Goal: Information Seeking & Learning: Learn about a topic

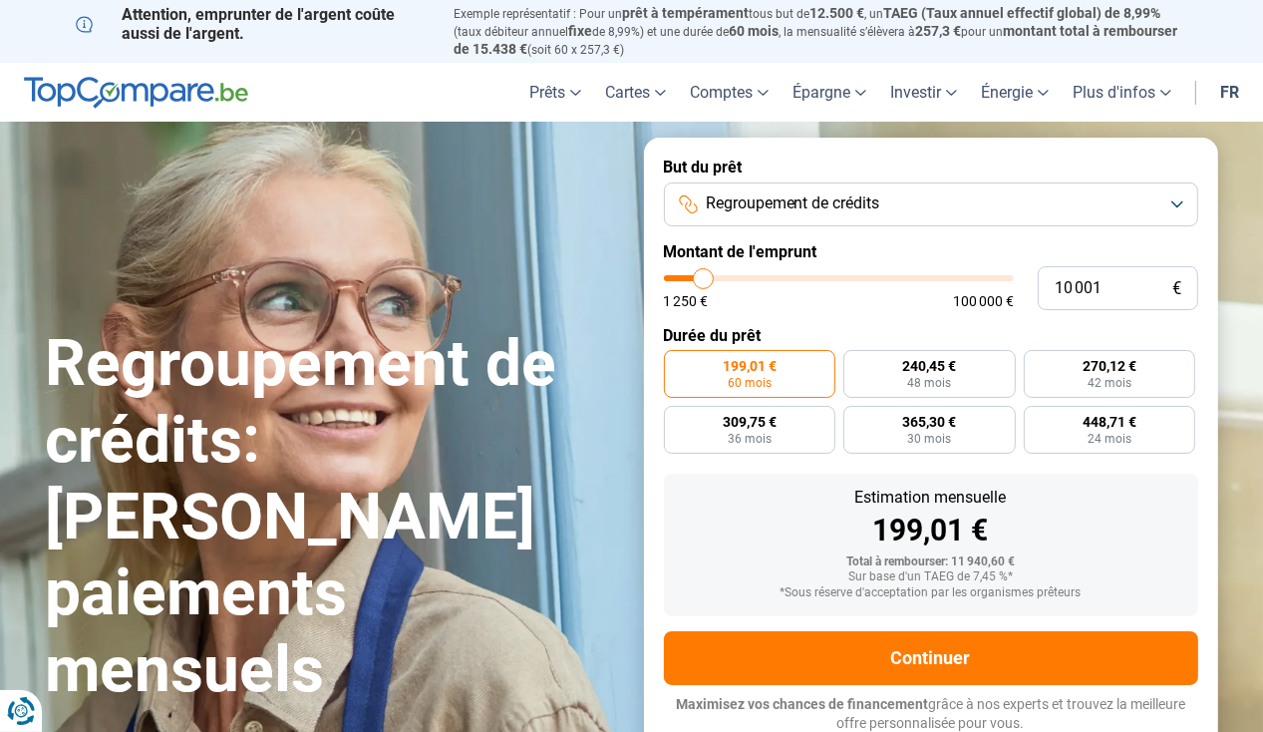
type input "10 250"
type input "10250"
type input "10 500"
type input "10500"
type input "11 000"
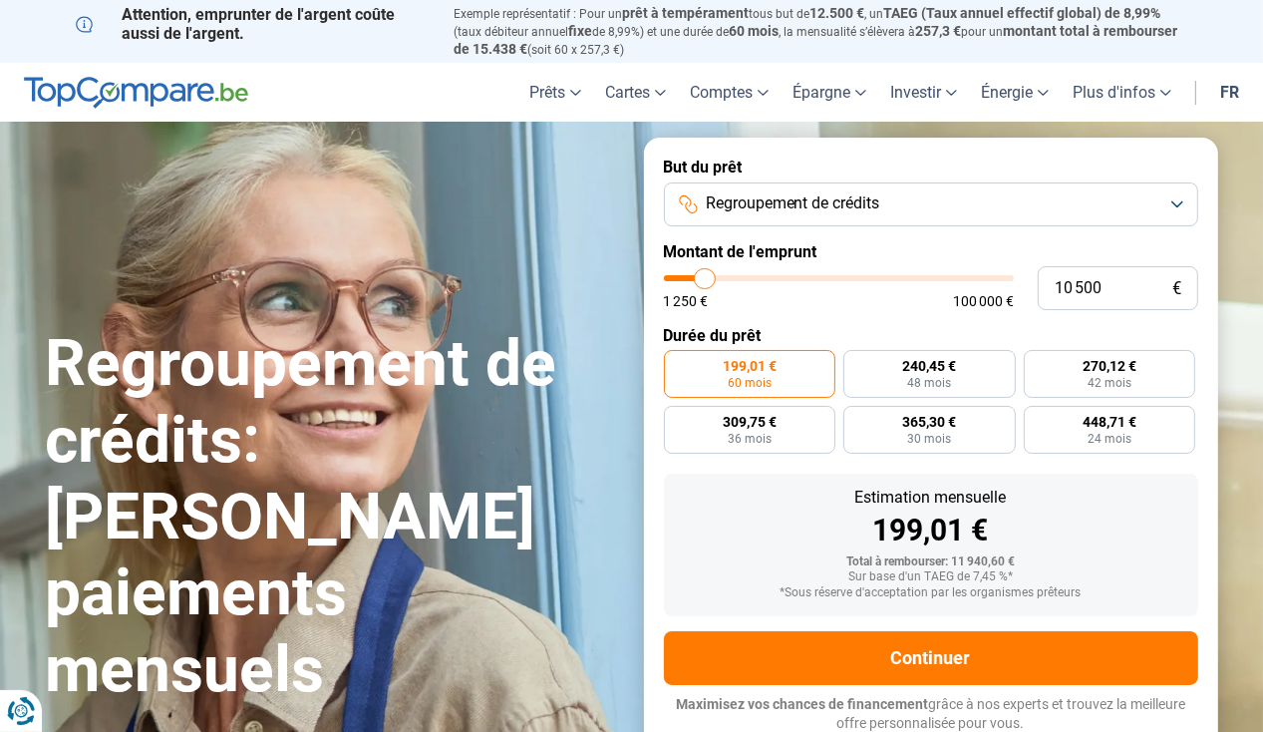
type input "11000"
type input "12 000"
type input "12000"
type input "13 250"
type input "13250"
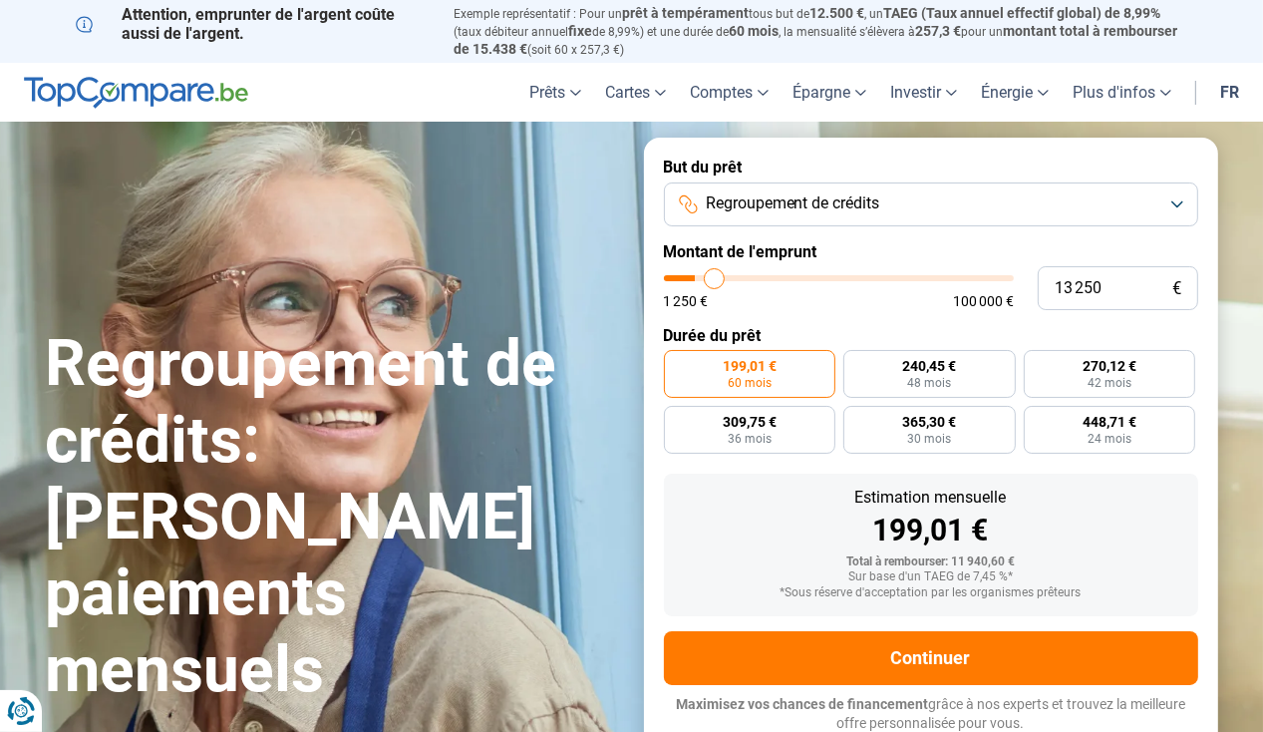
type input "13 750"
type input "13750"
type input "14 500"
type input "14500"
type input "15 000"
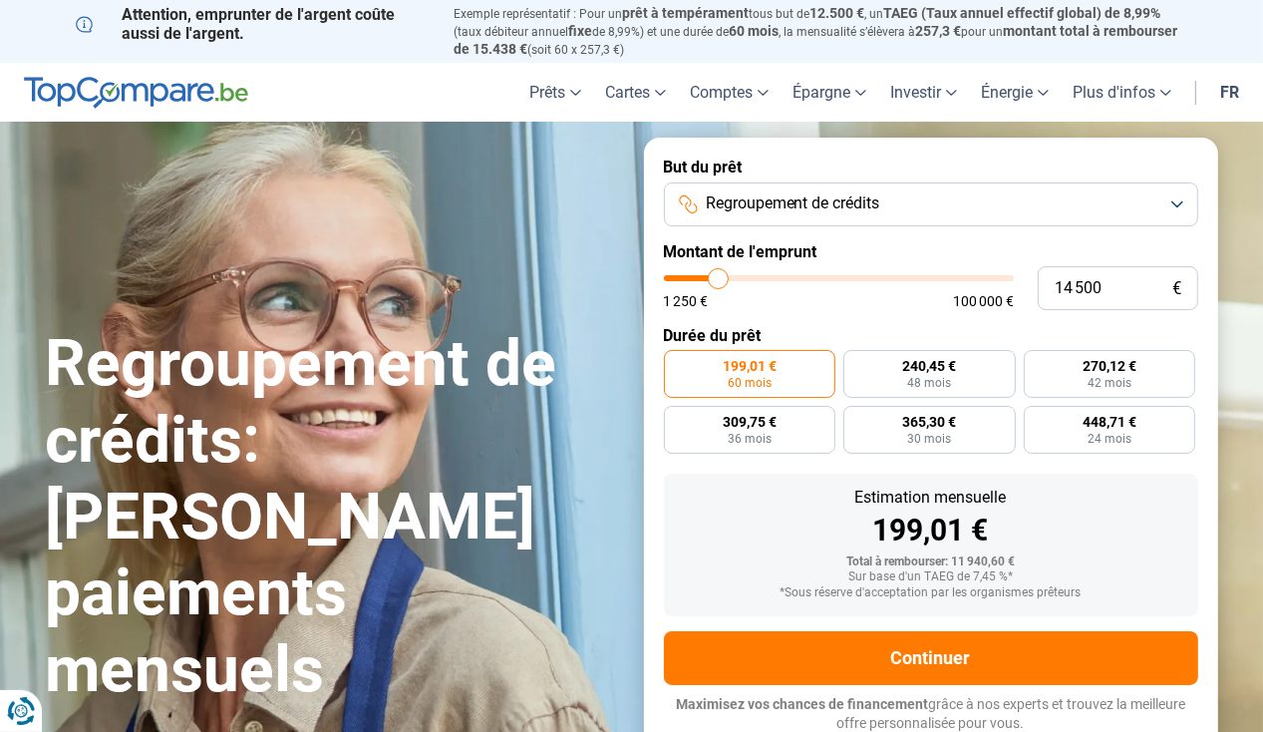
type input "15000"
type input "15 500"
type input "15500"
type input "15 750"
type input "15750"
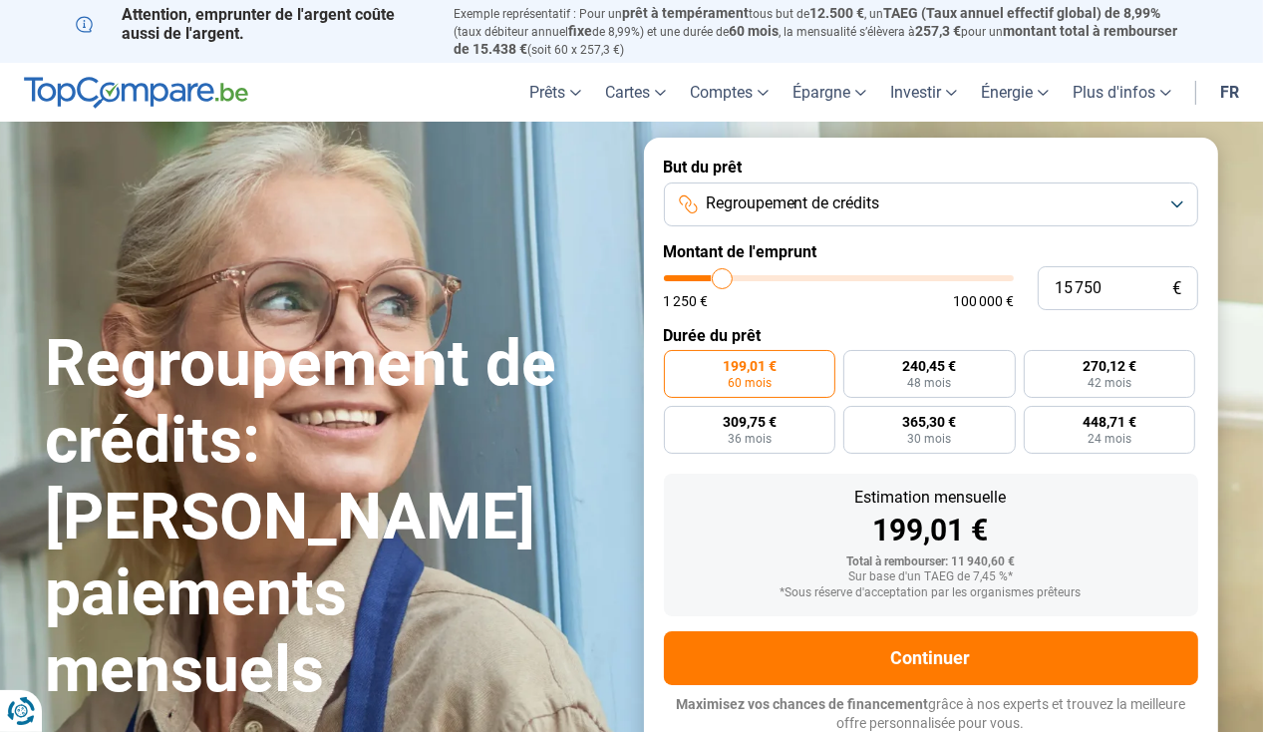
type input "16 250"
type input "16250"
type input "16 750"
type input "16750"
type input "17 000"
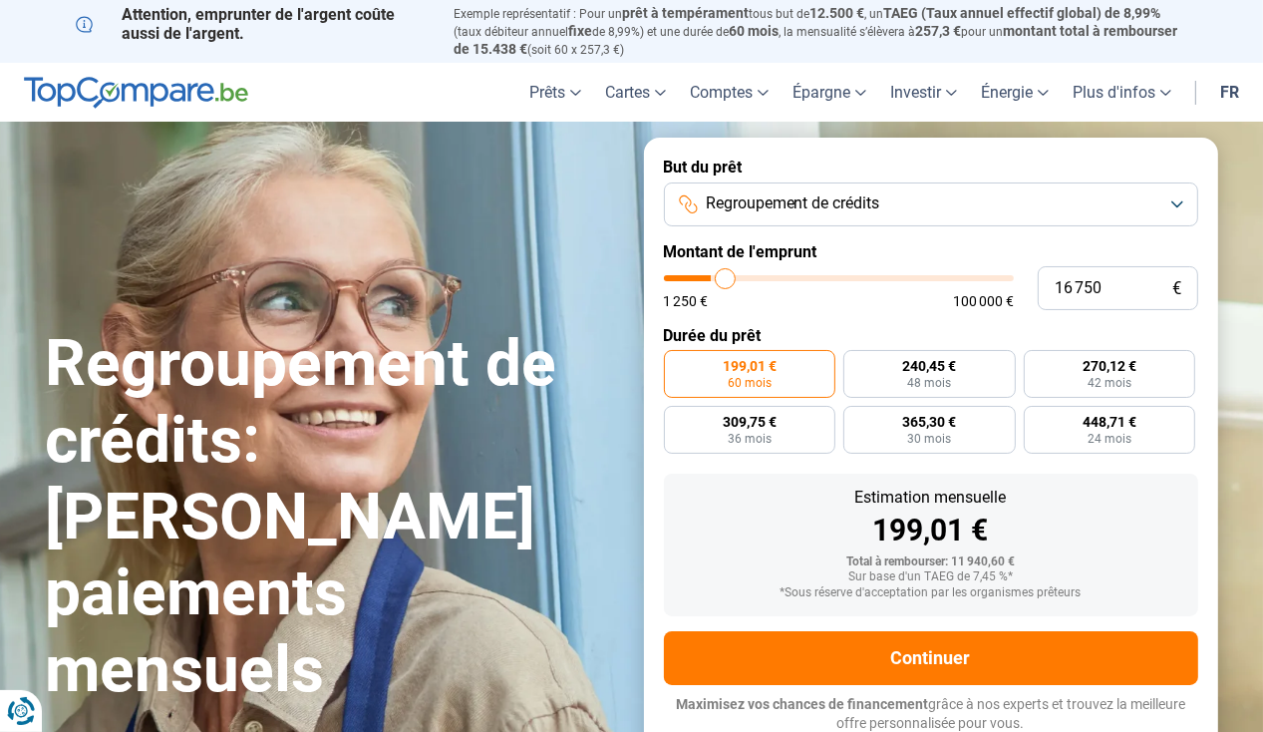
type input "17000"
type input "17 250"
type input "17250"
type input "18 000"
type input "18000"
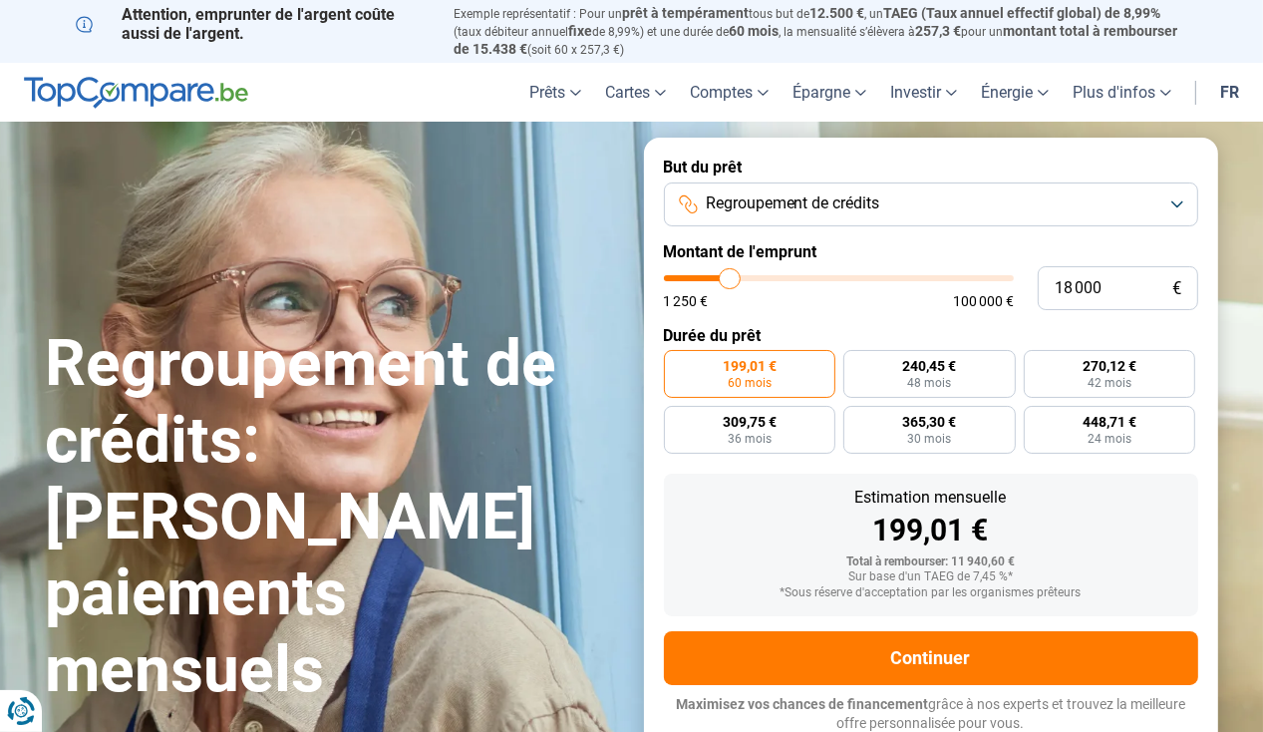
type input "18 500"
type input "18500"
type input "20 000"
type input "20000"
type input "21 250"
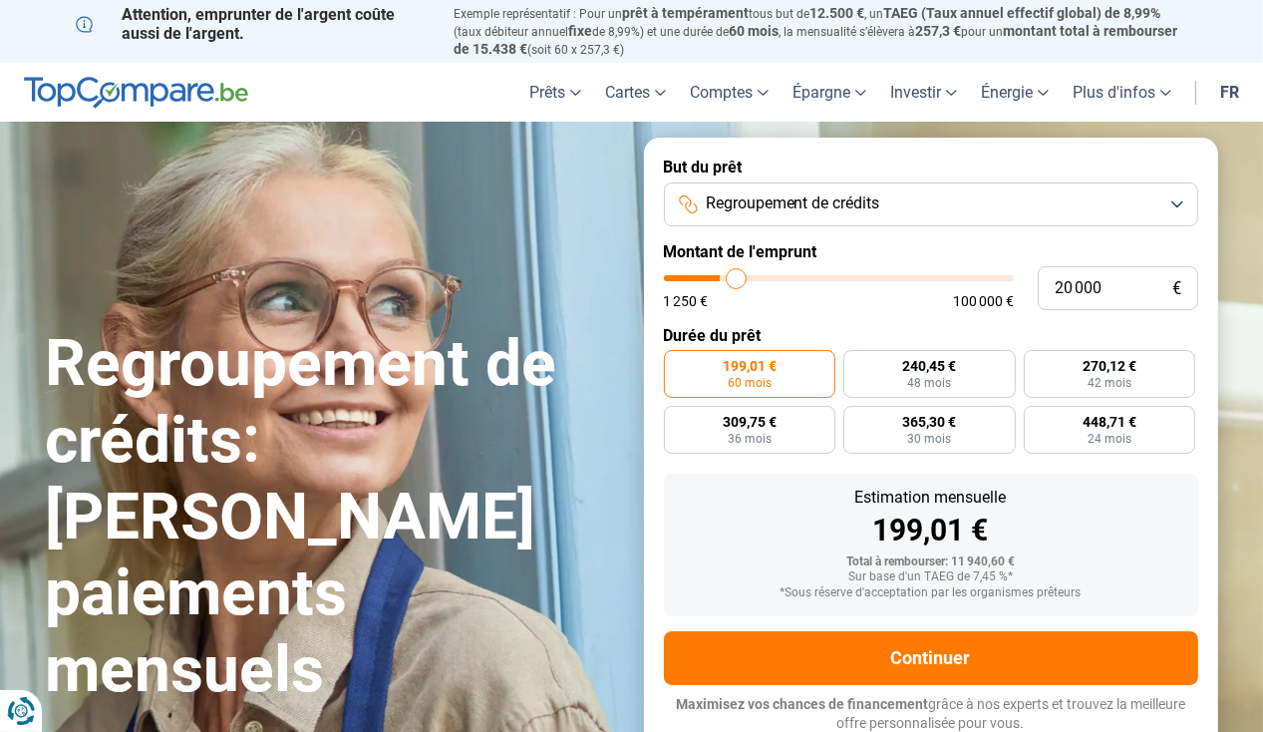
type input "21250"
type input "22 750"
type input "22750"
type input "24 250"
type input "24250"
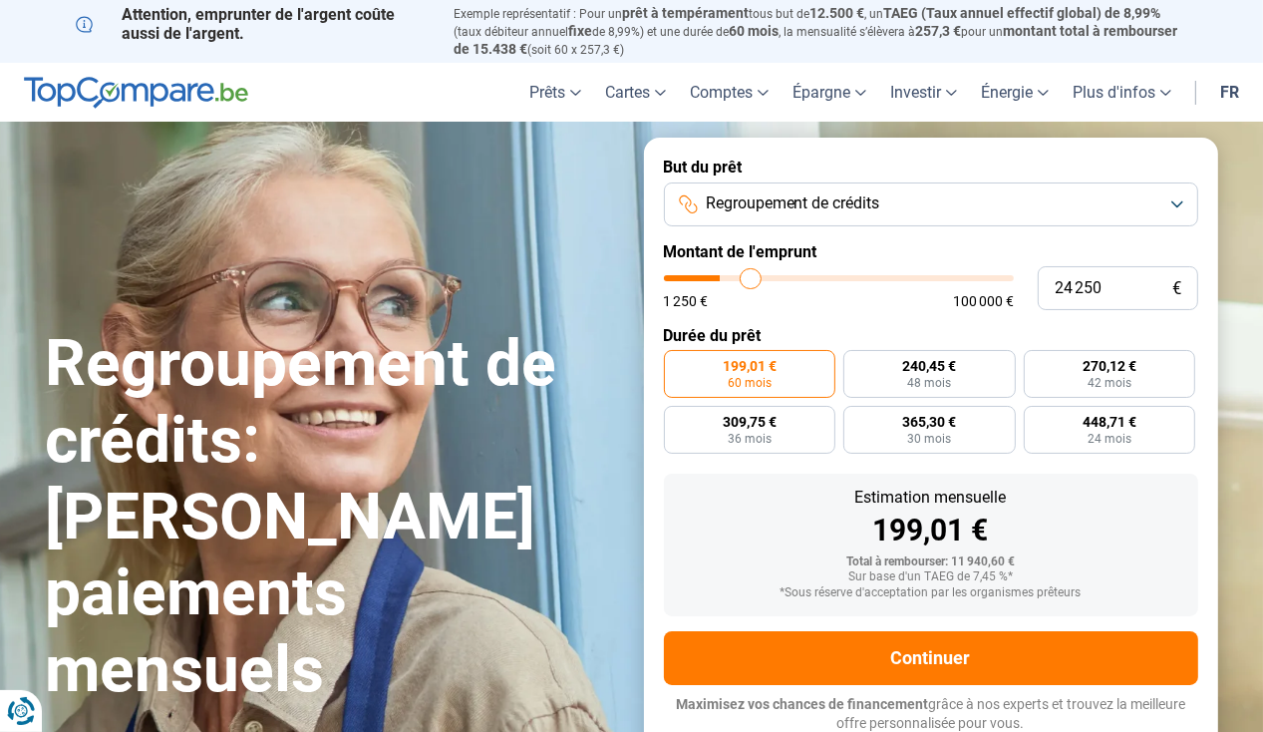
type input "25 500"
type input "25500"
type input "26 250"
type input "26250"
type input "27 000"
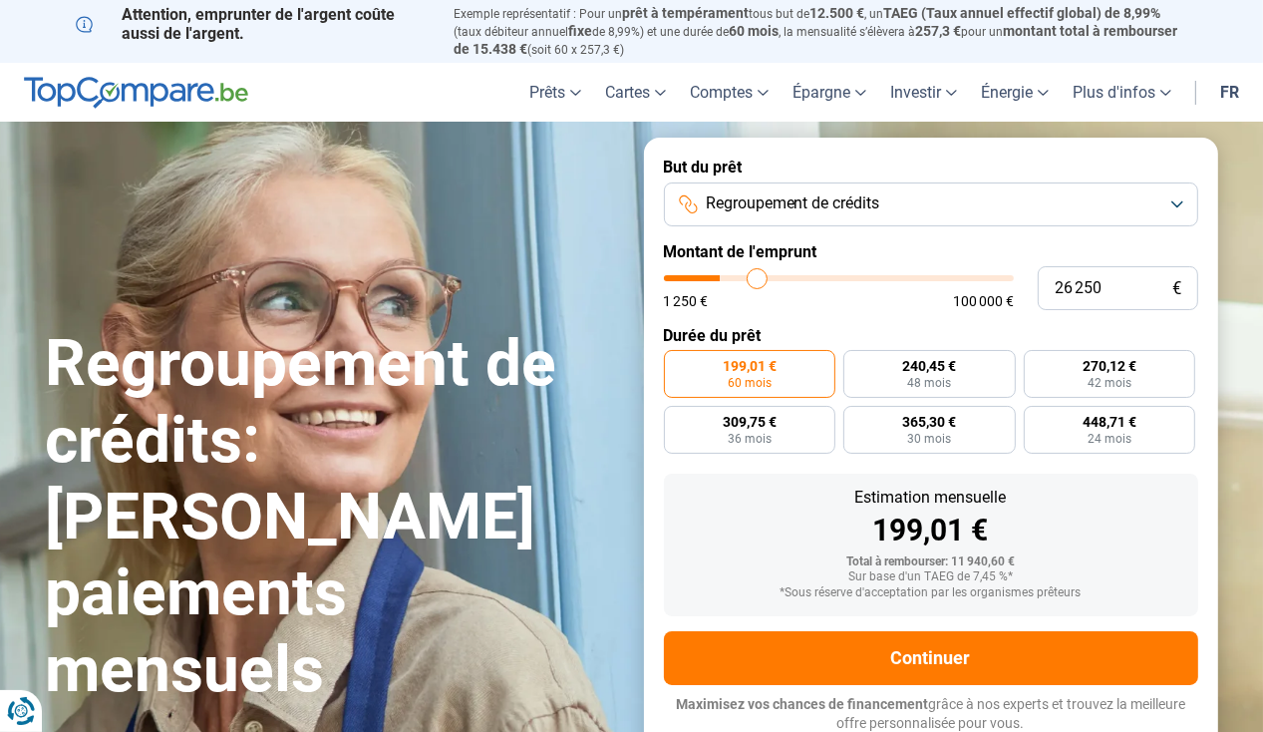
type input "27000"
type input "27 500"
type input "27500"
type input "27 750"
type input "27750"
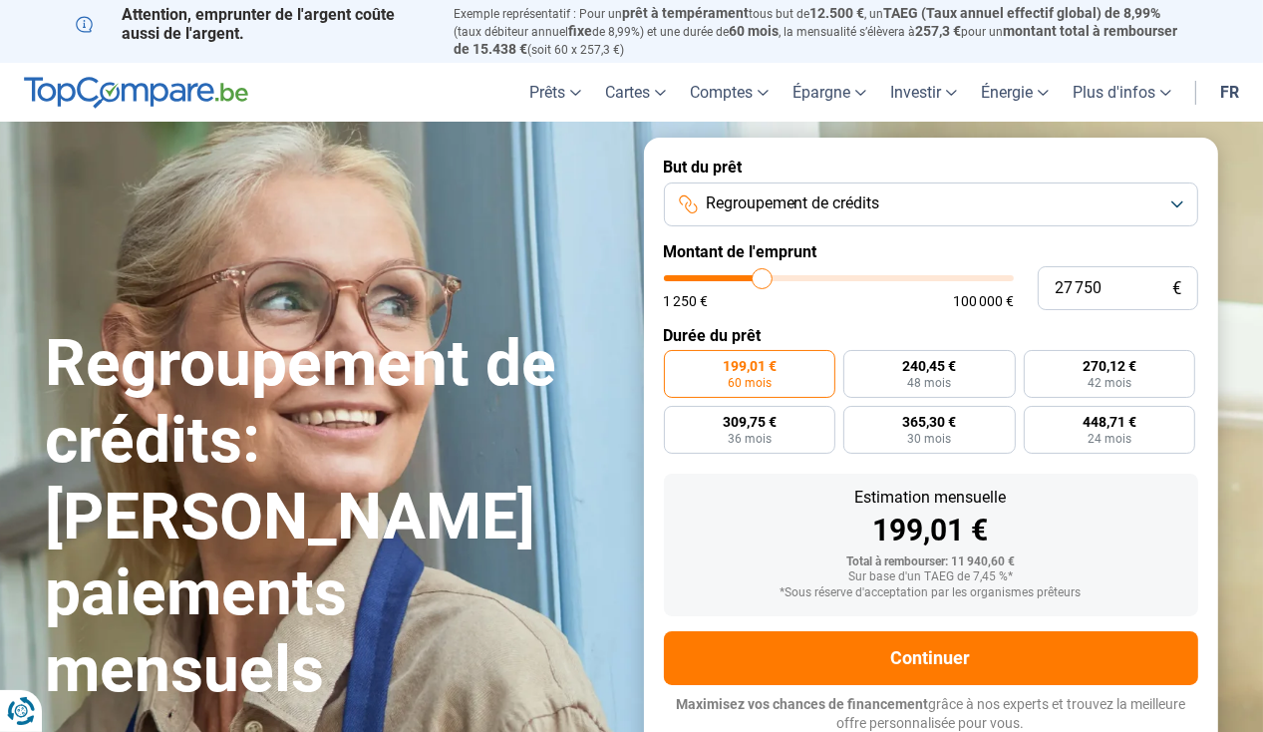
type input "28 000"
type input "28000"
type input "28 250"
type input "28250"
type input "29 000"
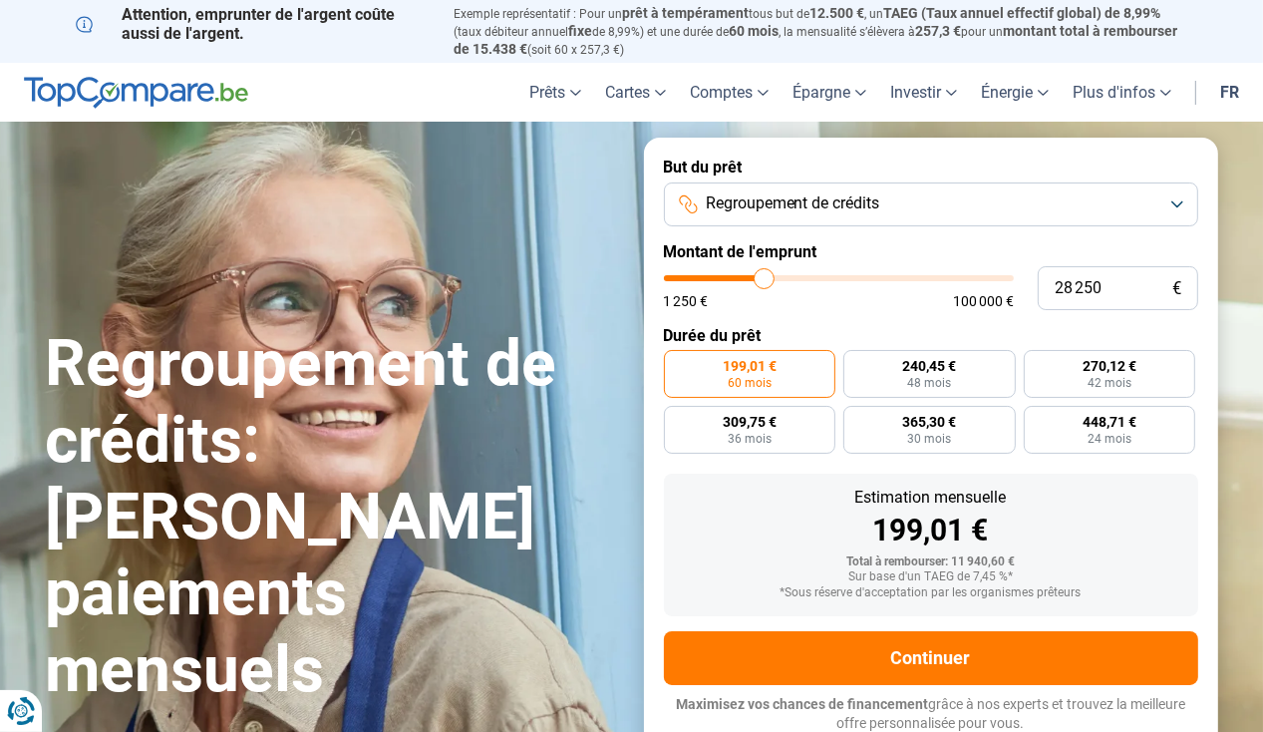
type input "29000"
type input "30 000"
type input "30000"
type input "31 000"
type input "31000"
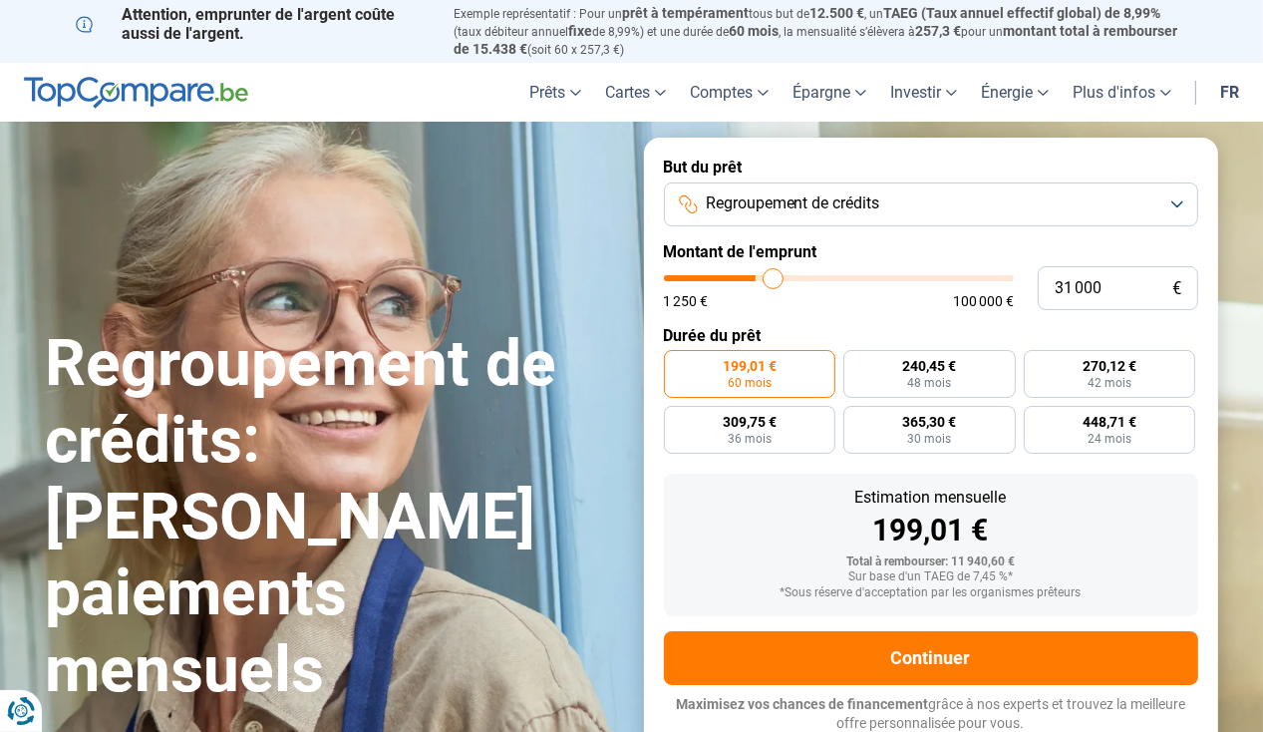
type input "31 750"
type input "31750"
type input "32 000"
type input "32000"
type input "32 250"
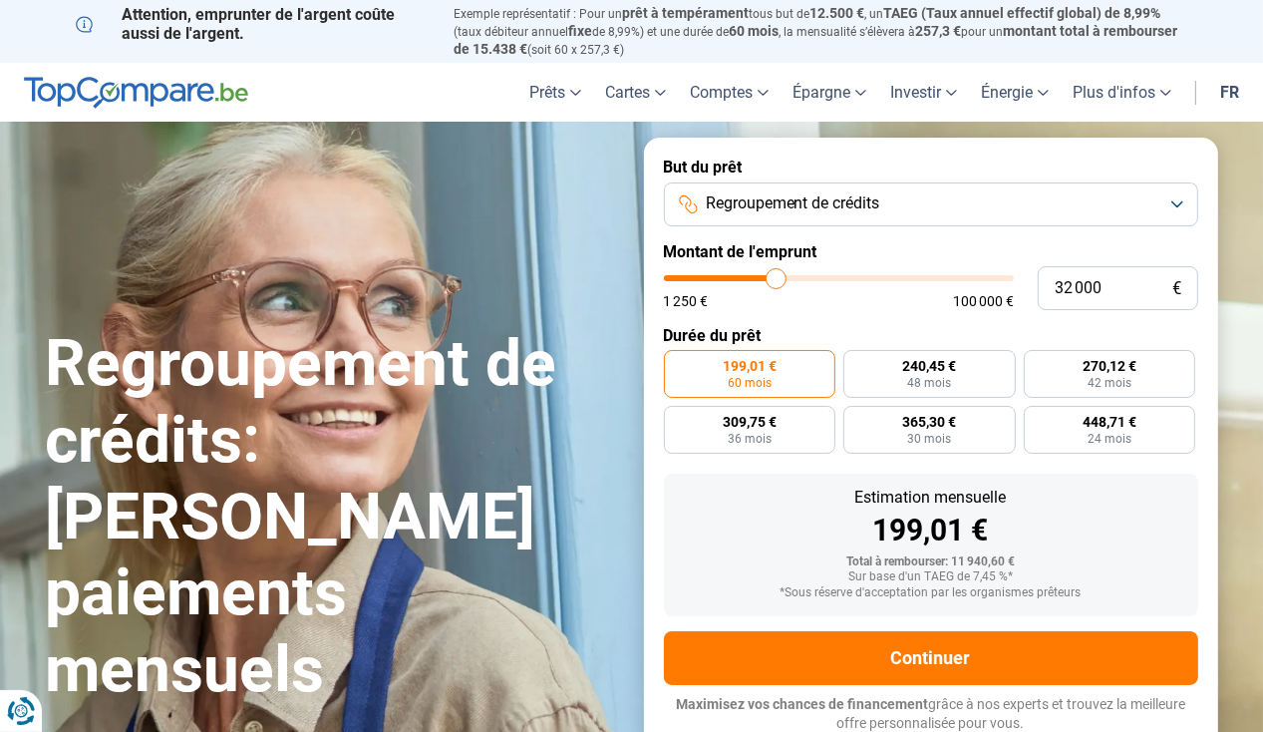
type input "32250"
type input "32 500"
type input "32500"
type input "33 000"
type input "33000"
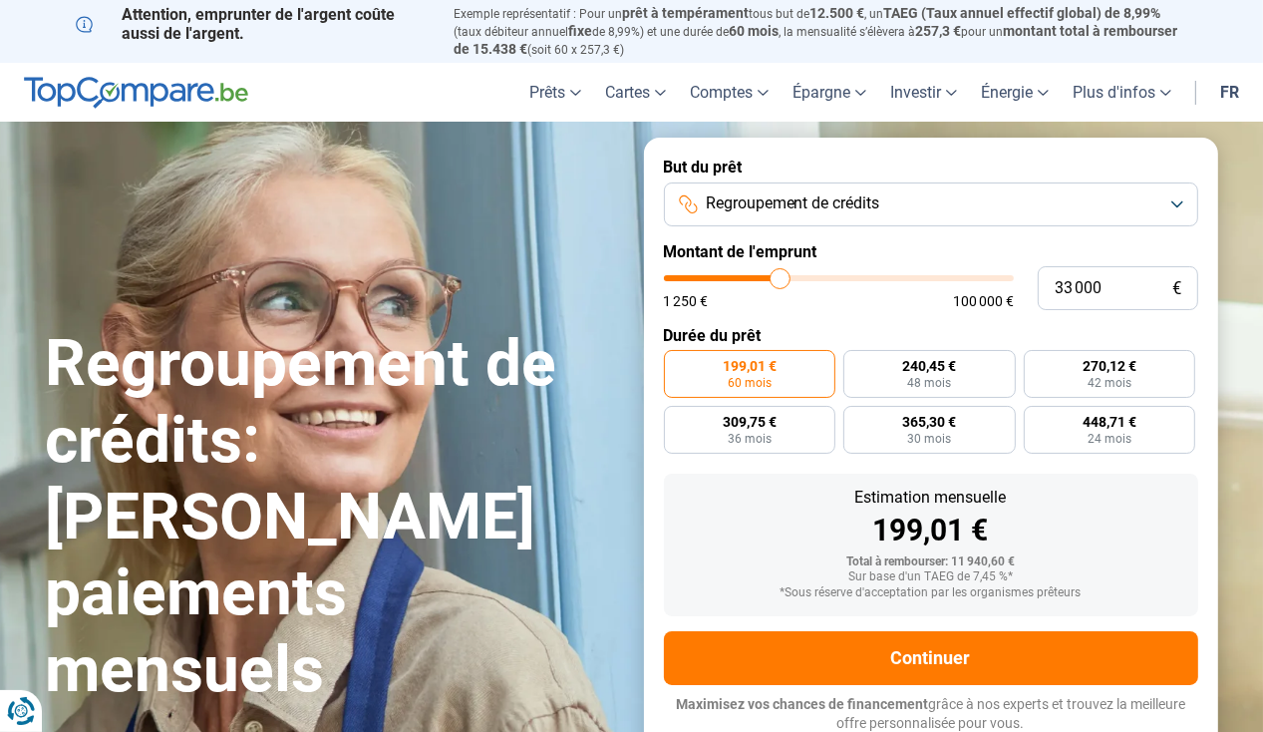
type input "33 250"
type input "33250"
type input "33 750"
type input "33750"
type input "34 000"
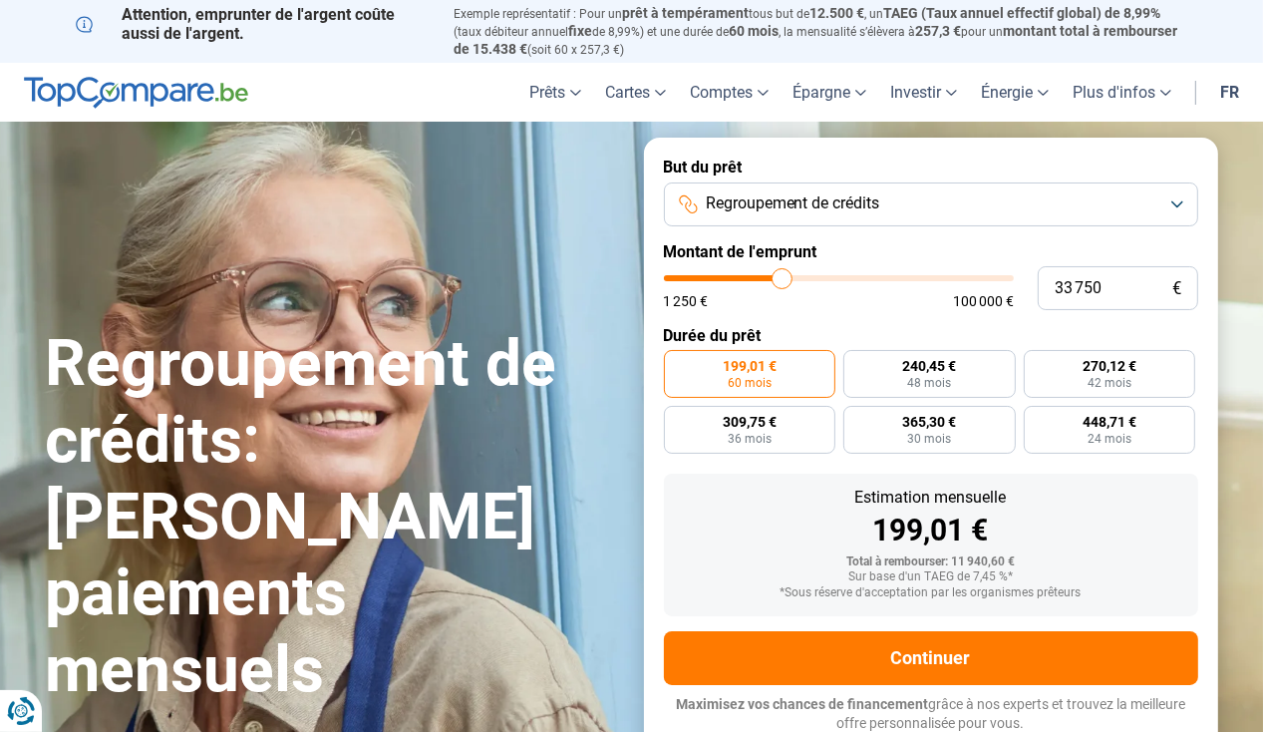
type input "34000"
type input "34 250"
type input "34250"
type input "34 750"
type input "34750"
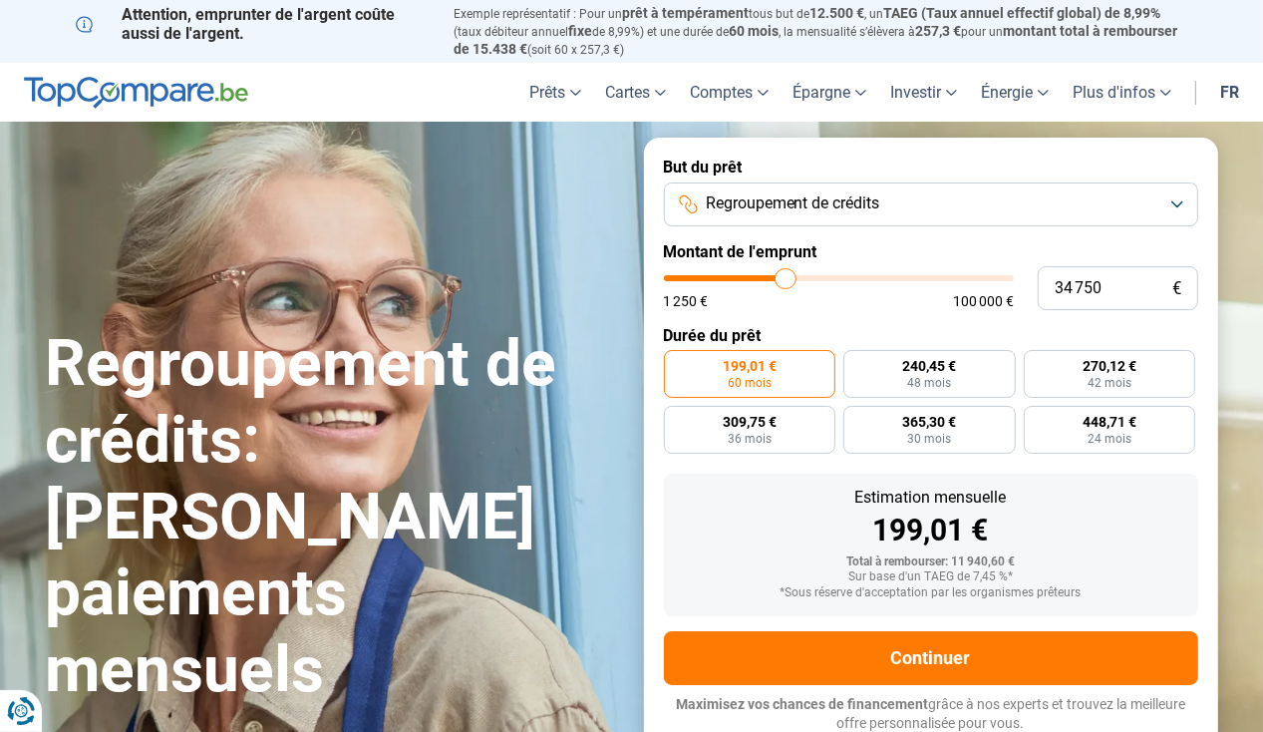
type input "35 000"
type input "35000"
type input "35 250"
type input "35250"
type input "35 750"
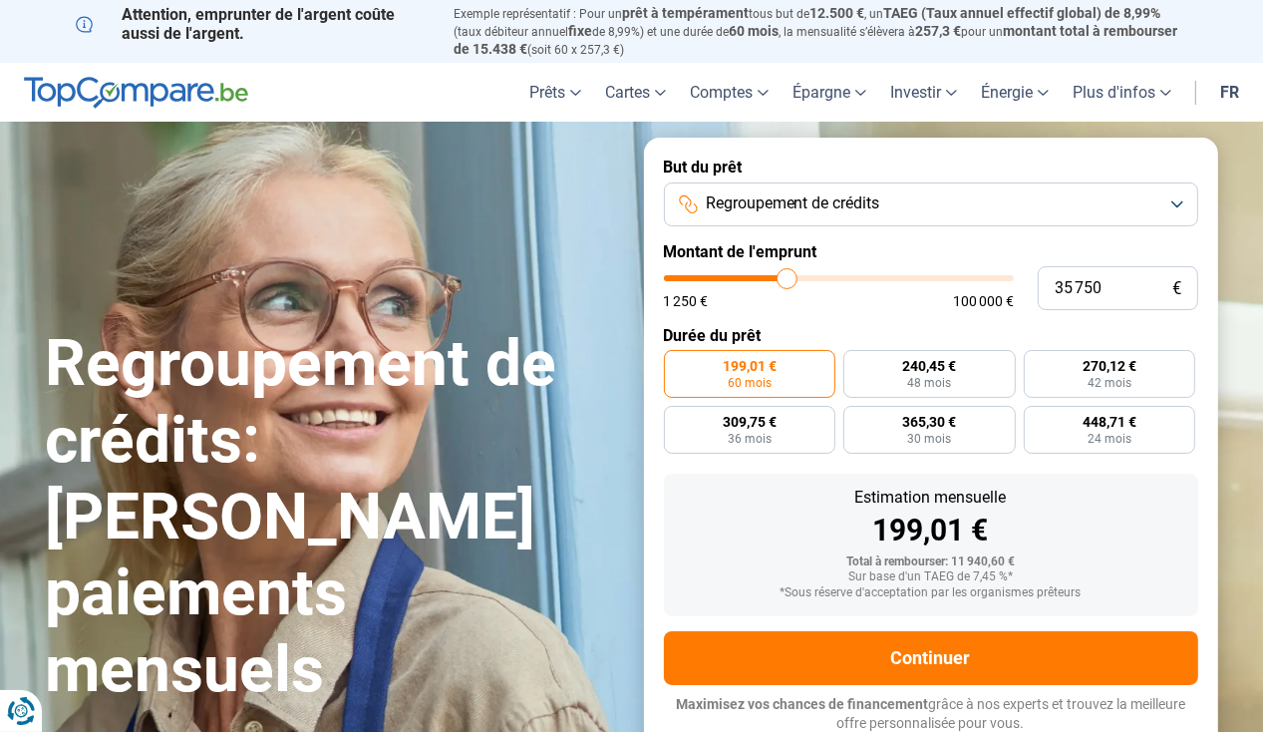
type input "35750"
type input "36 000"
type input "36000"
type input "36 750"
type input "36750"
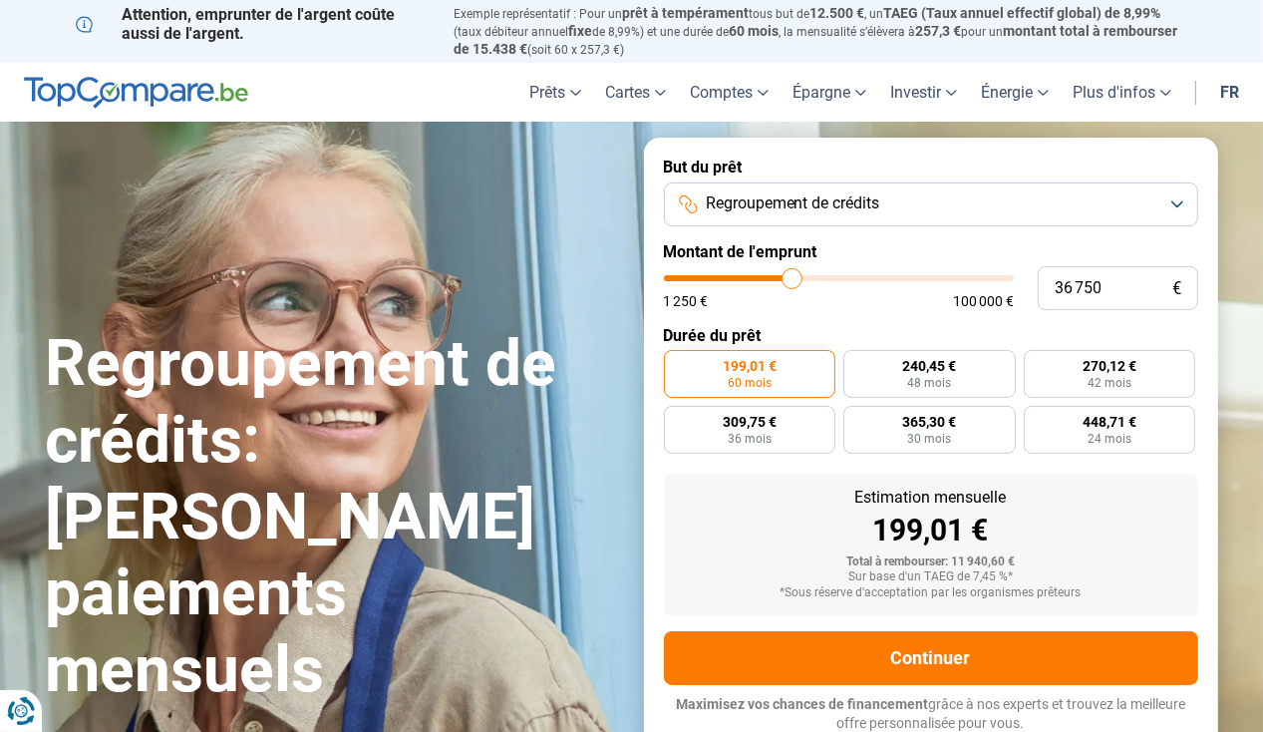
type input "37 500"
type input "37500"
type input "38 500"
type input "38500"
type input "39 250"
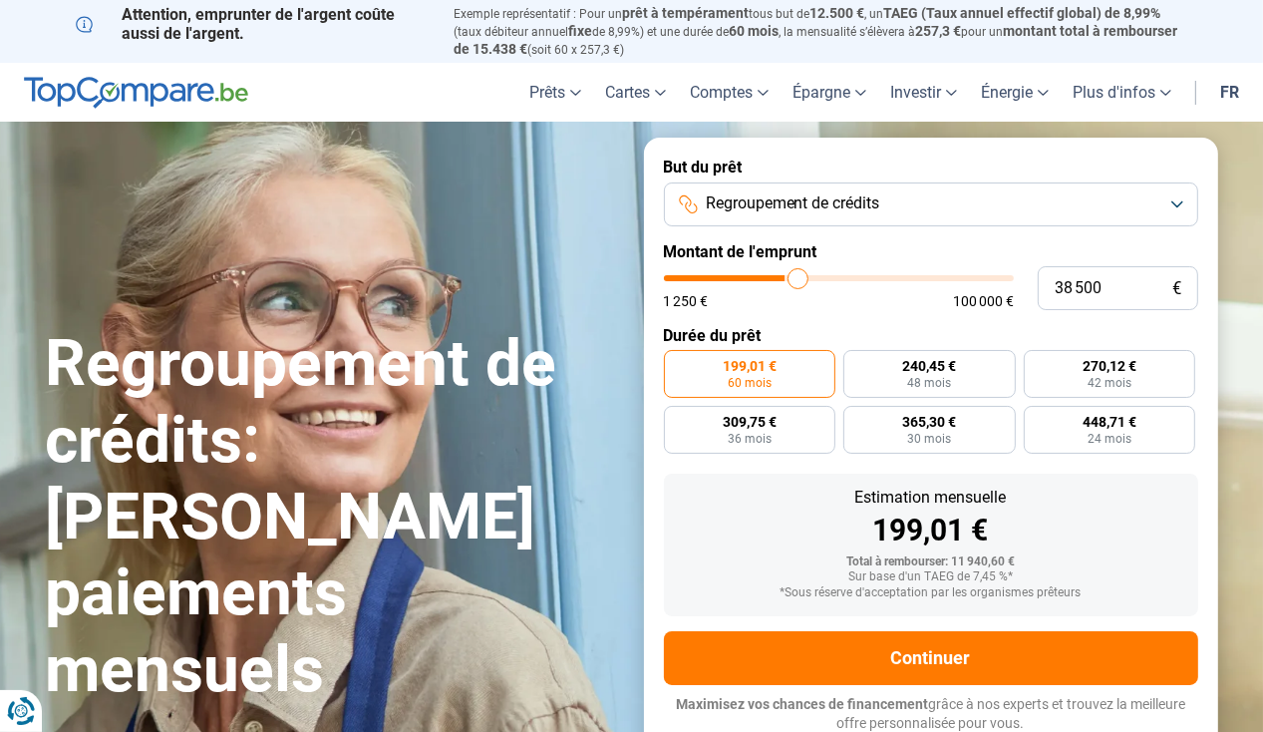
type input "39250"
type input "39 500"
type input "39500"
type input "39 750"
type input "39750"
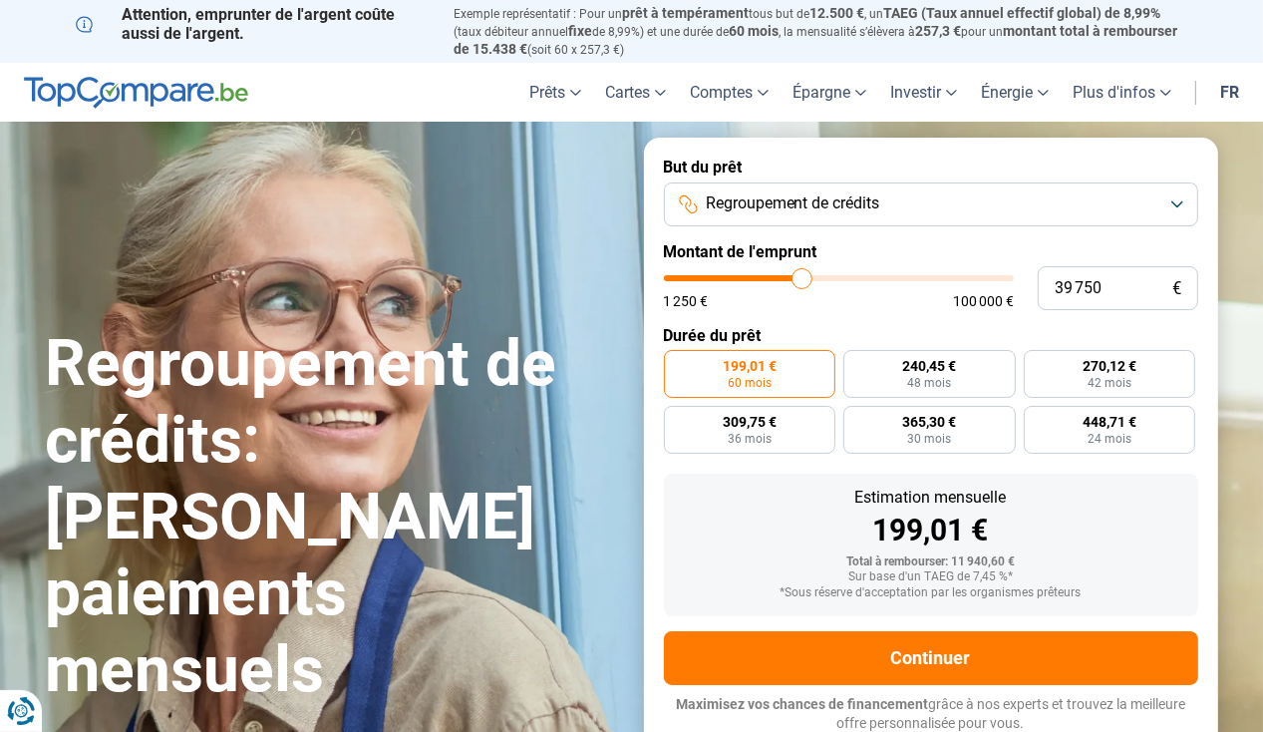
type input "40 000"
type input "40000"
type input "40 750"
type input "40750"
type input "41 000"
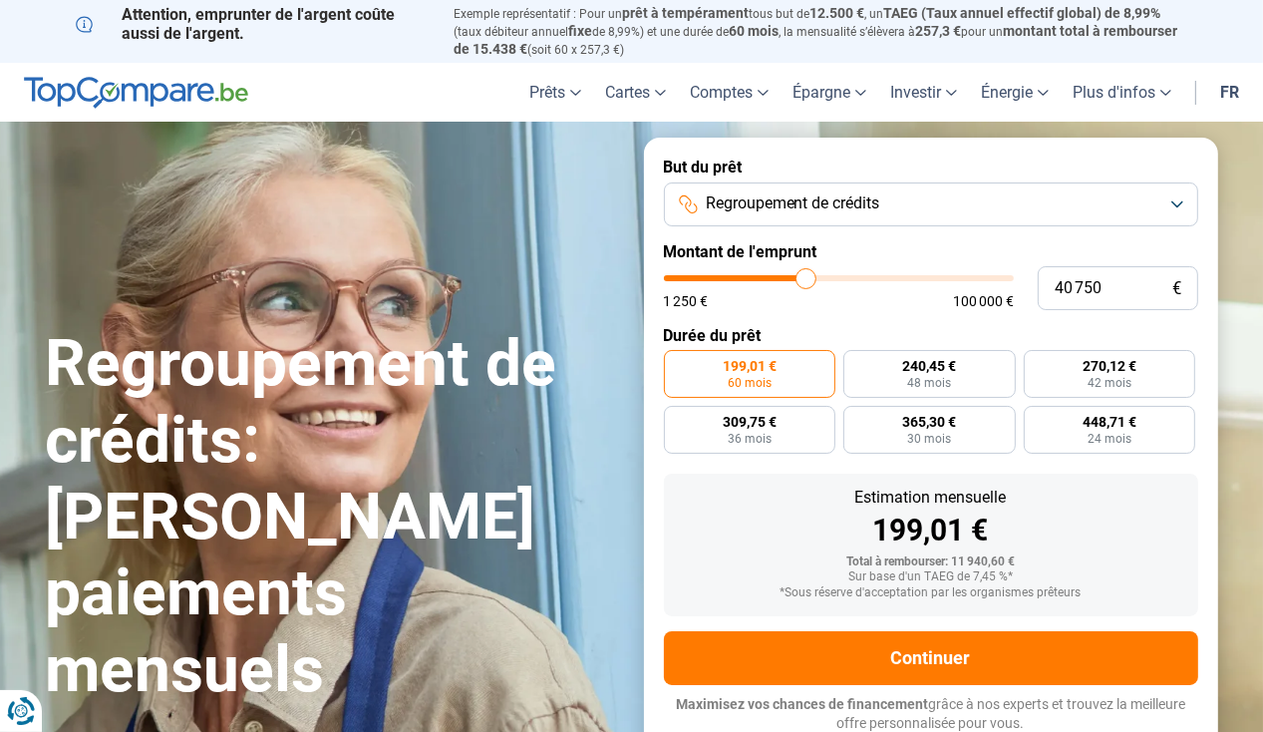
type input "41000"
type input "41 750"
type input "41750"
type input "42 500"
type input "42500"
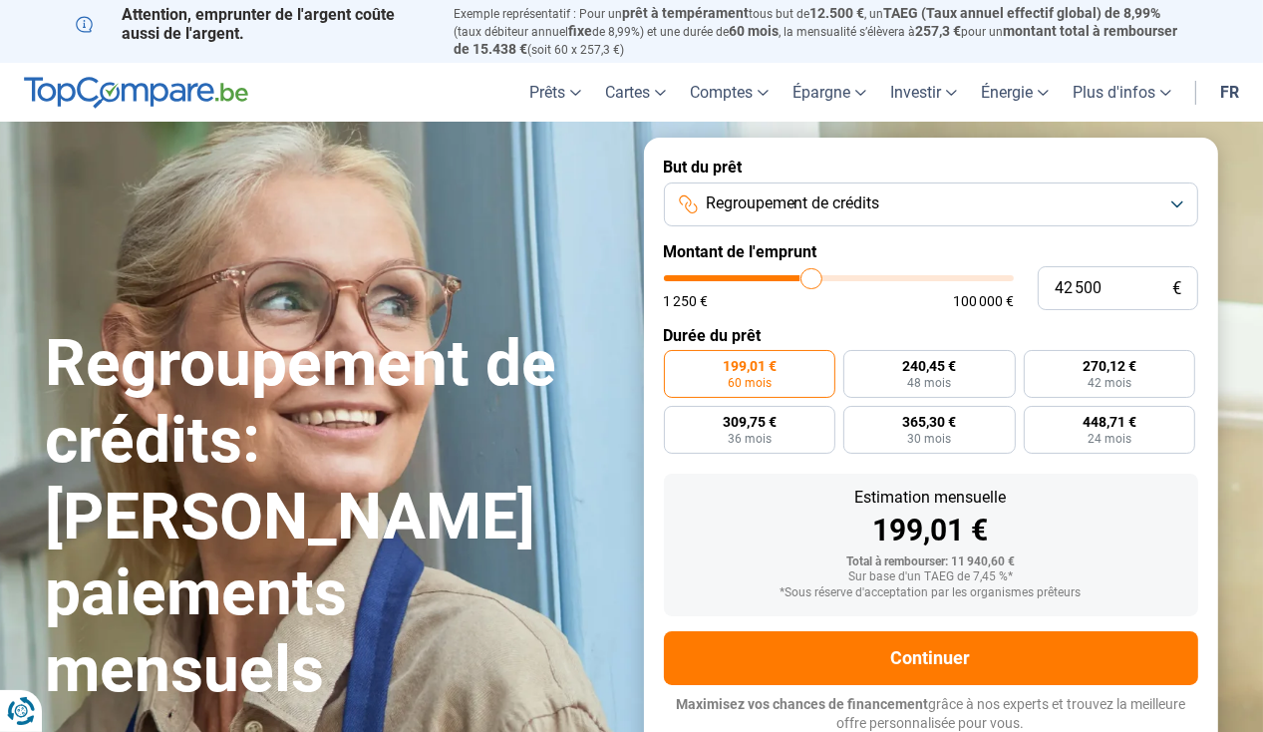
type input "43 750"
type input "43750"
type input "44 000"
type input "44000"
type input "44 250"
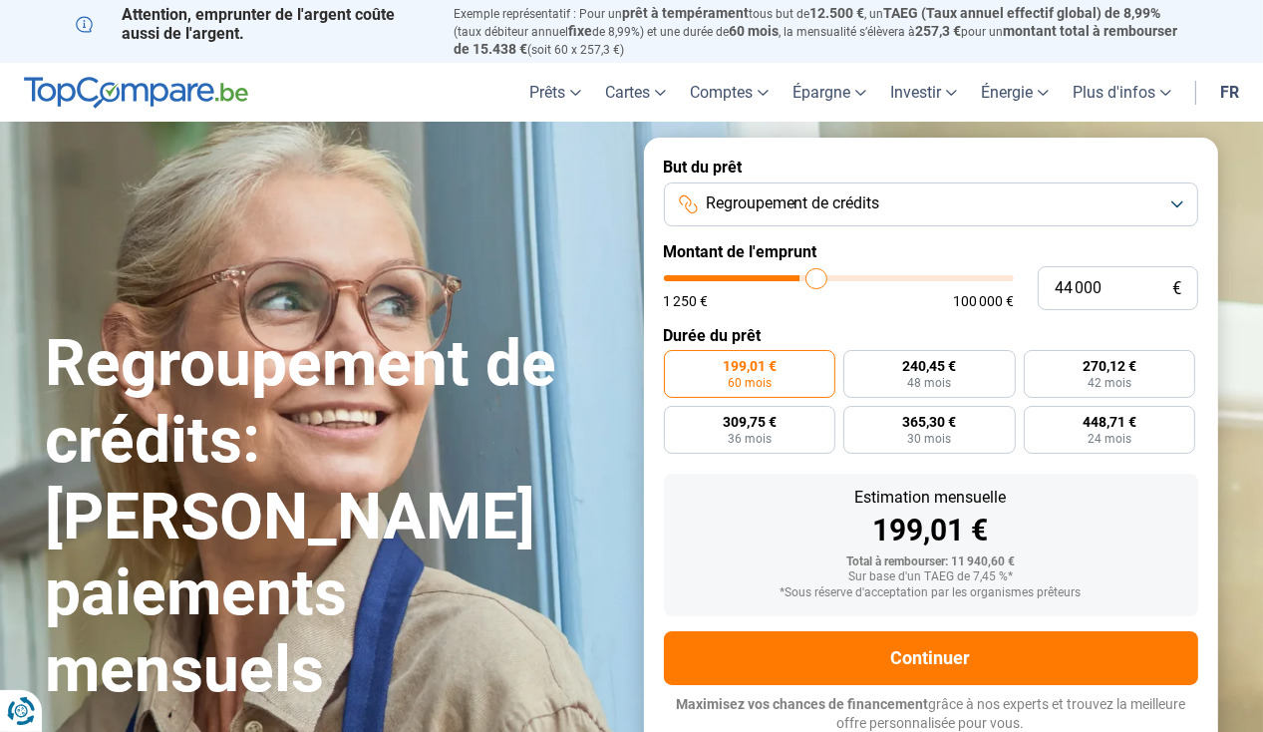
type input "44250"
type input "44 750"
type input "44750"
type input "45 250"
type input "45250"
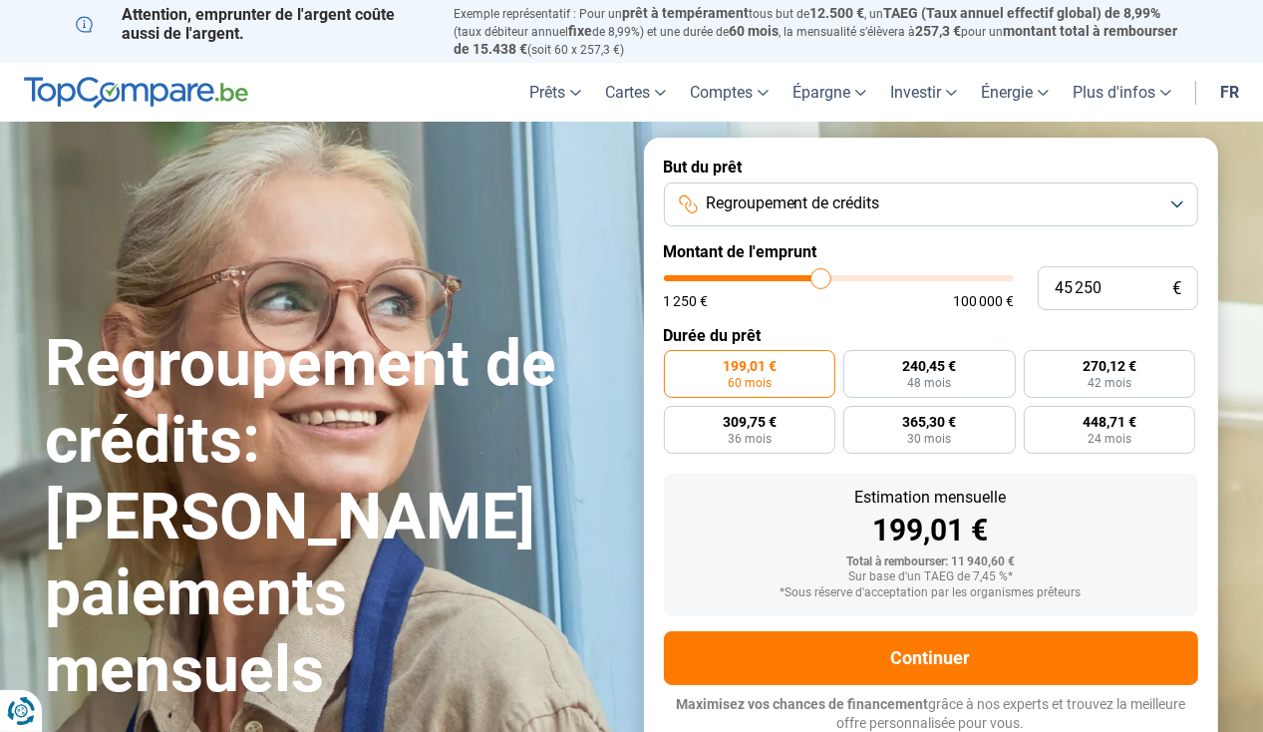
type input "45 500"
type input "45500"
type input "46 250"
type input "46250"
type input "46 750"
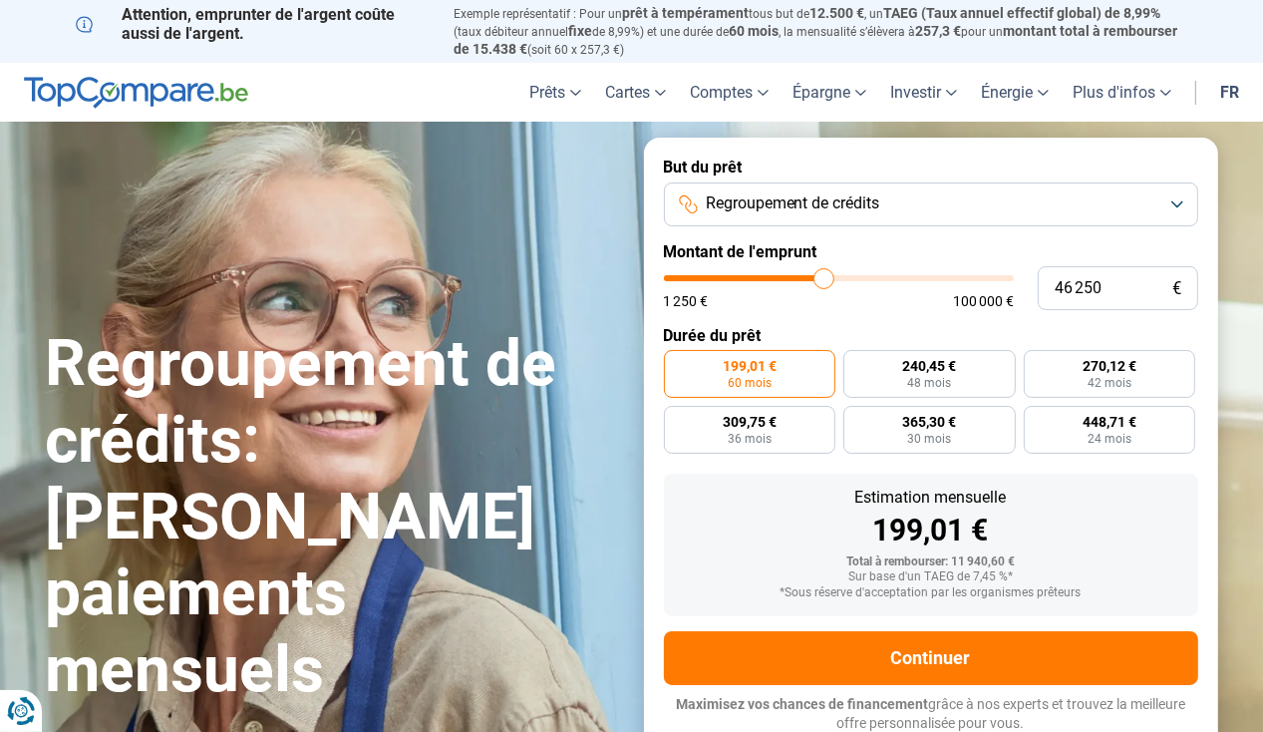
type input "46750"
type input "46 500"
type input "46500"
type input "46 250"
type input "46250"
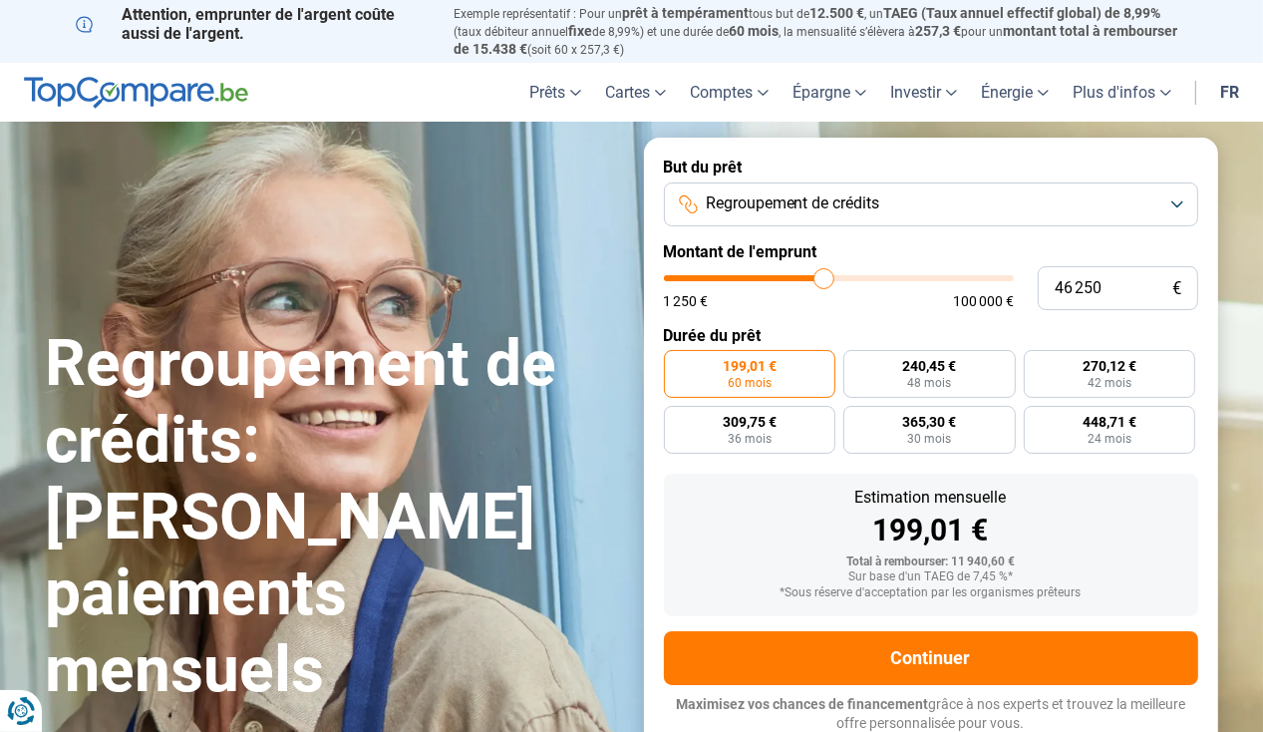
type input "45 750"
type input "45750"
type input "45 500"
type input "45500"
type input "45 250"
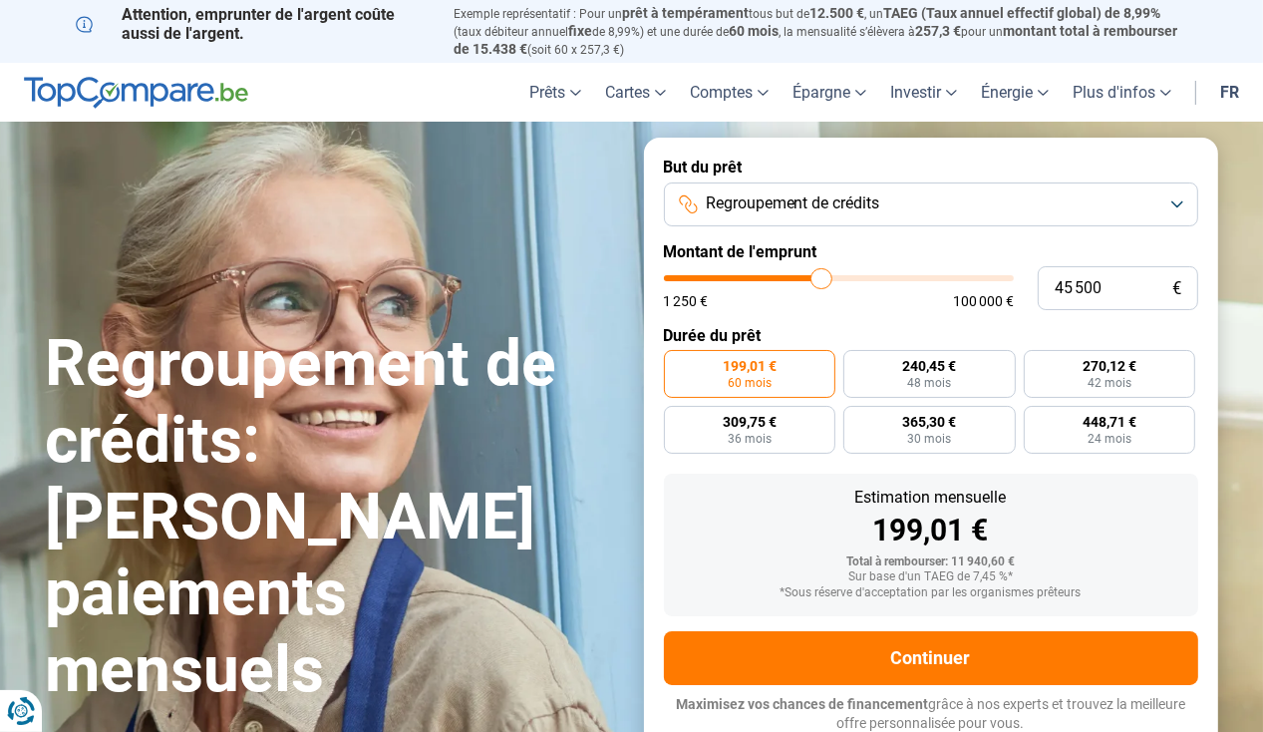
type input "45250"
type input "45 000"
type input "45000"
type input "44 500"
type input "44500"
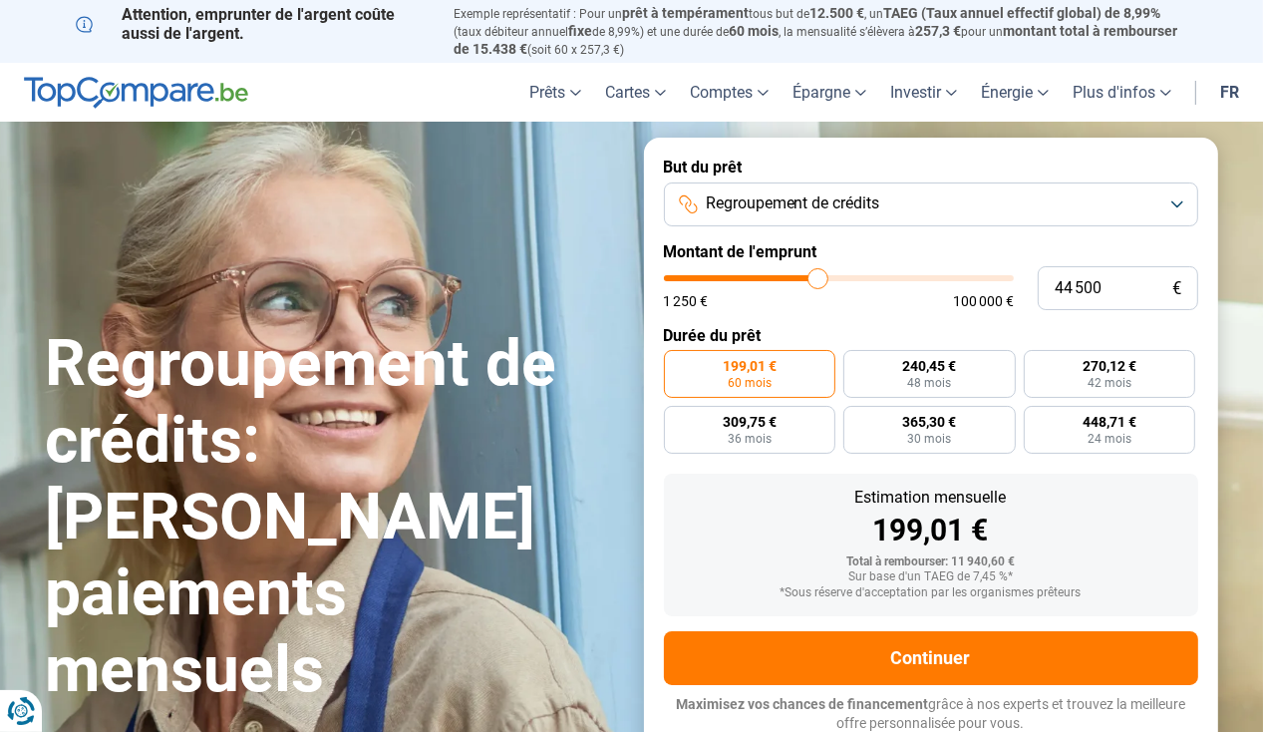
type input "44 250"
type input "44250"
type input "44 000"
type input "44000"
type input "43 750"
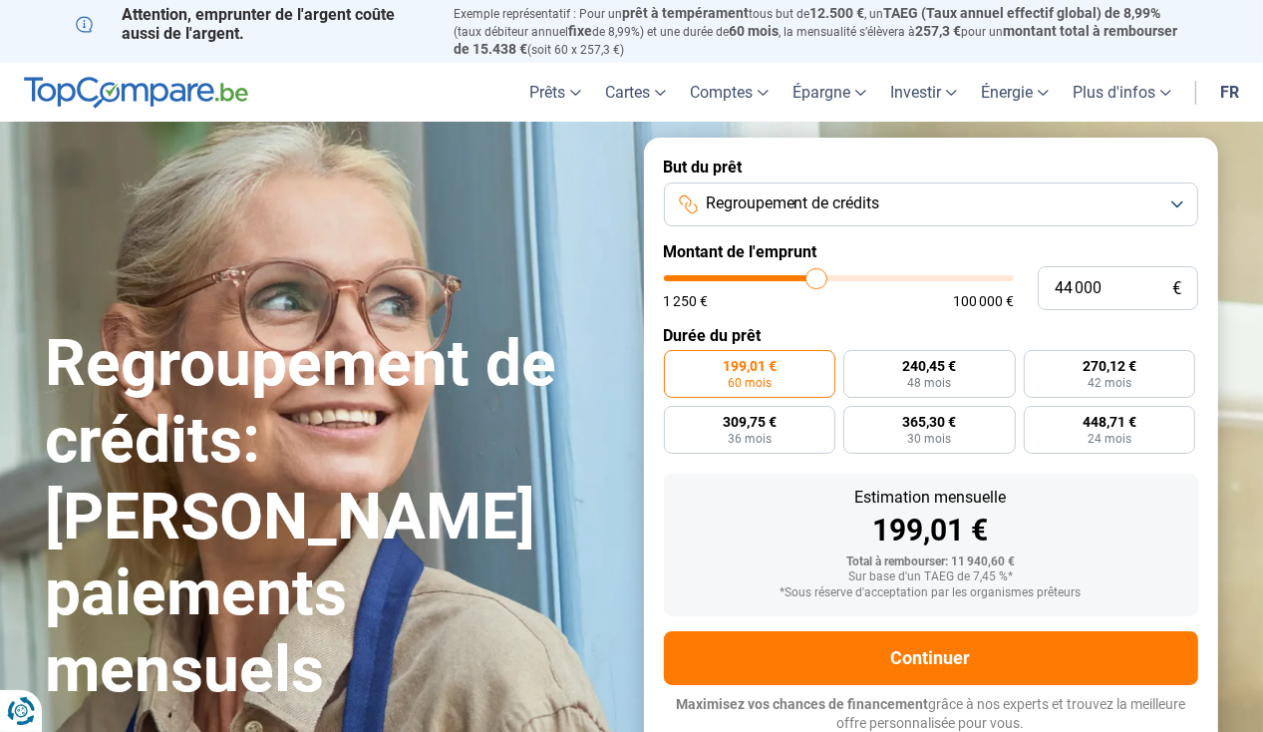
type input "43750"
type input "43 500"
type input "43500"
type input "42 750"
type input "42750"
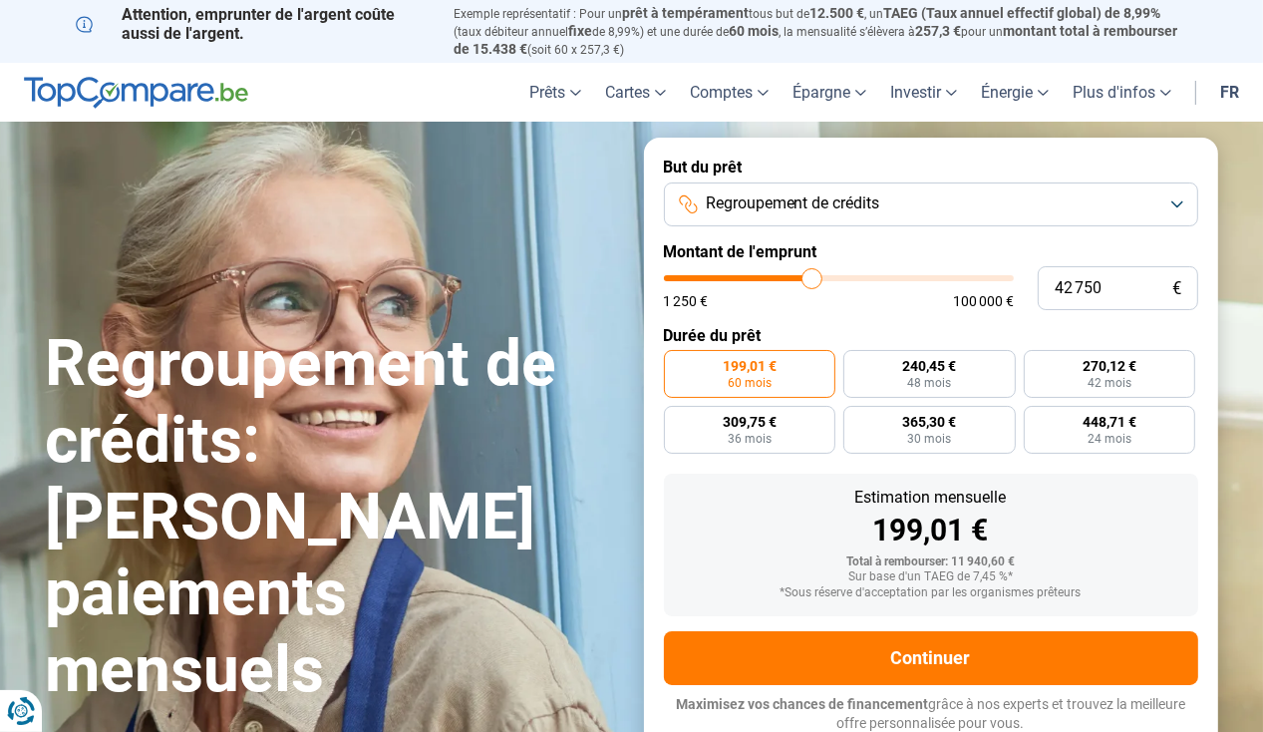
type input "42 500"
type input "42500"
type input "42 250"
type input "42250"
type input "42 000"
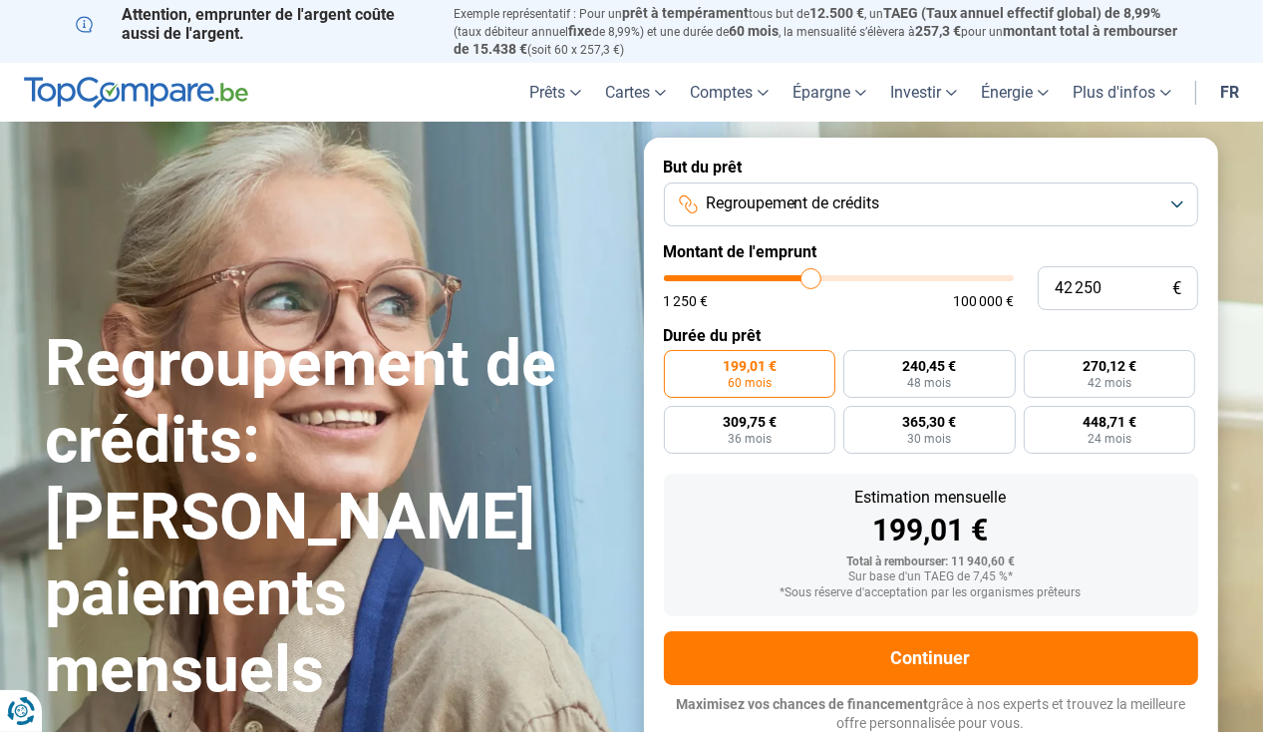
type input "42000"
type input "41 750"
type input "41750"
type input "41 250"
type input "41250"
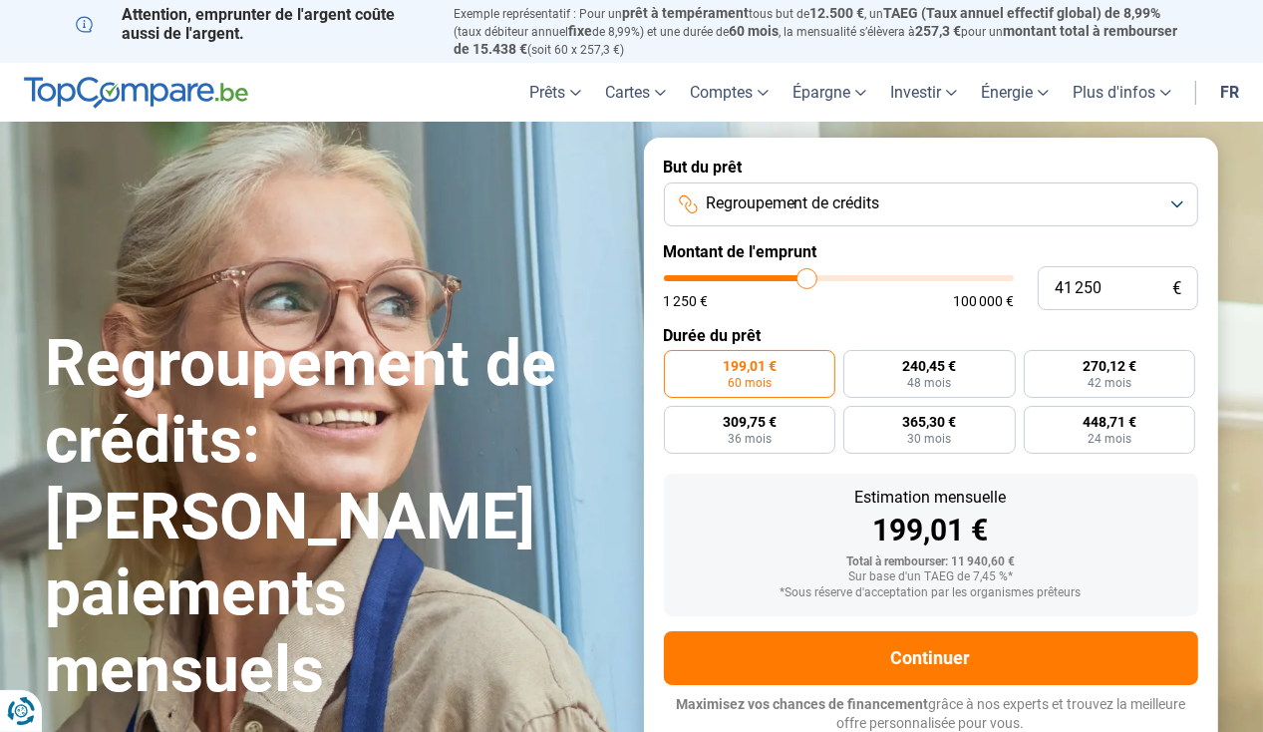
type input "41 000"
type input "41000"
type input "40 750"
type input "40750"
type input "40 500"
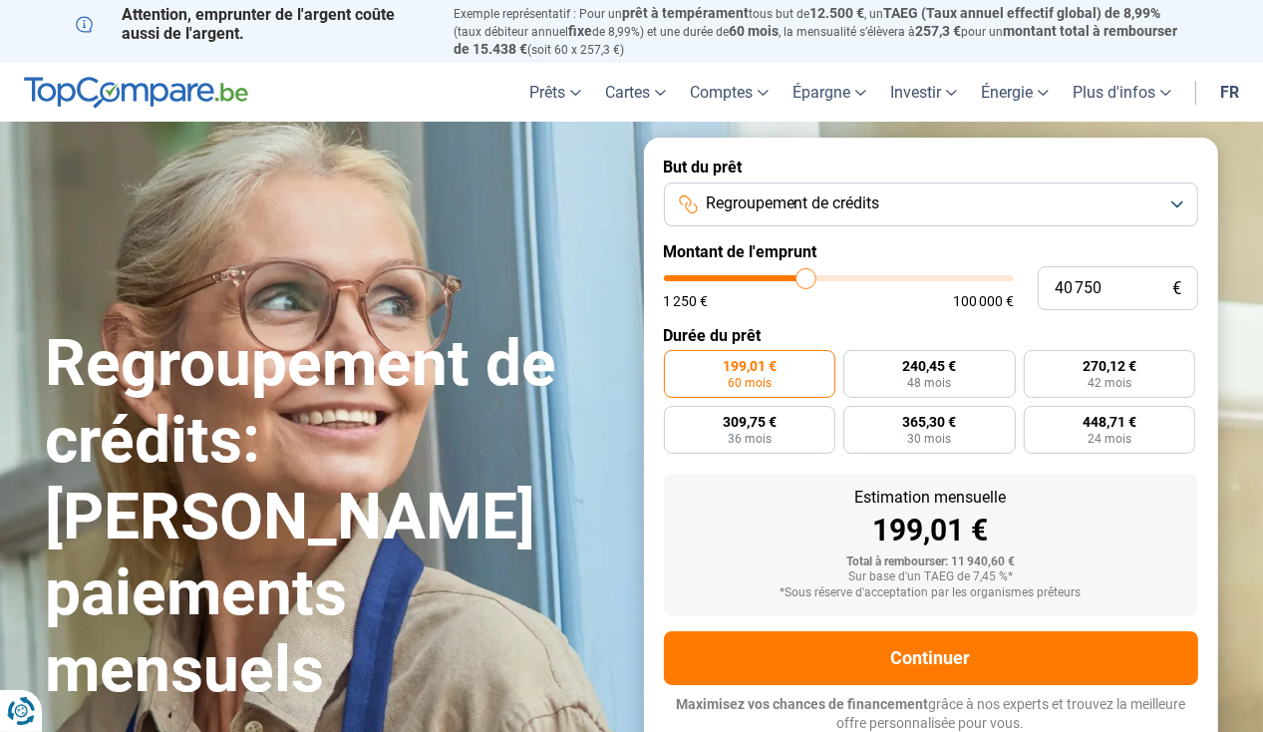
type input "40500"
type input "40 250"
type input "40250"
type input "40 000"
type input "40000"
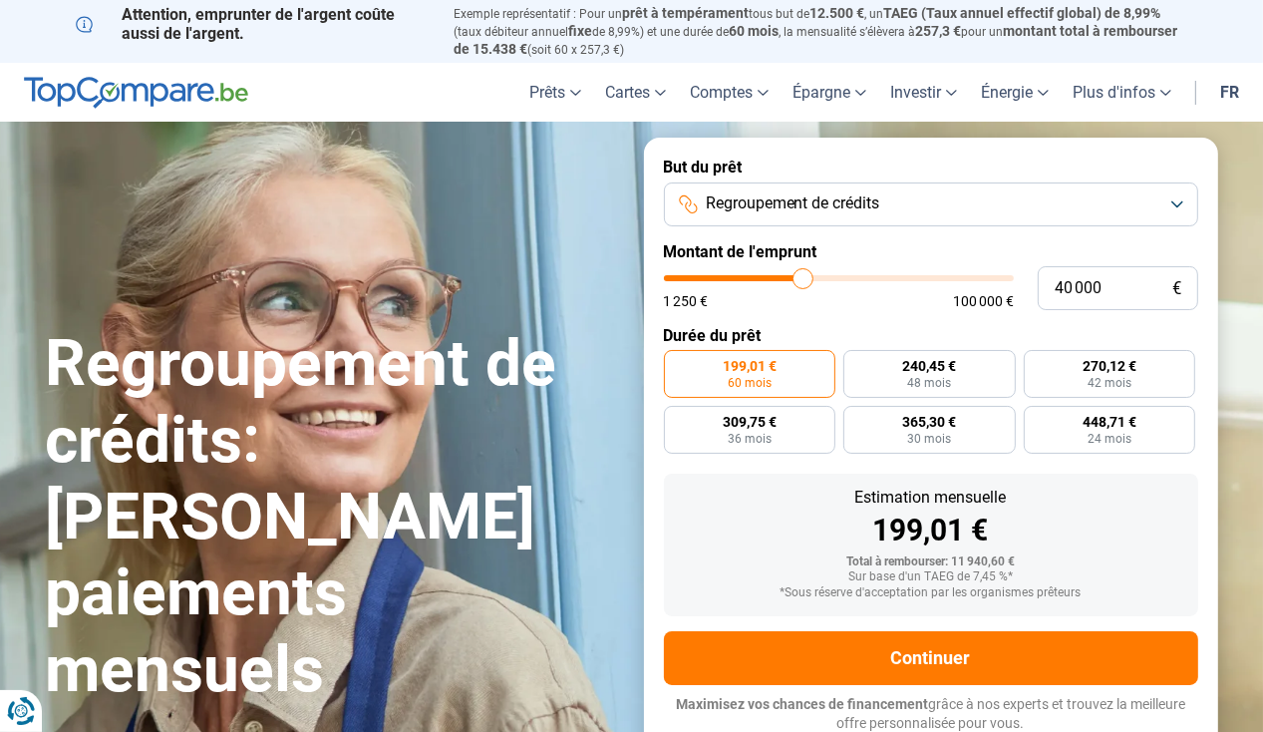
type input "39 750"
type input "39750"
type input "39 500"
type input "39500"
type input "39 250"
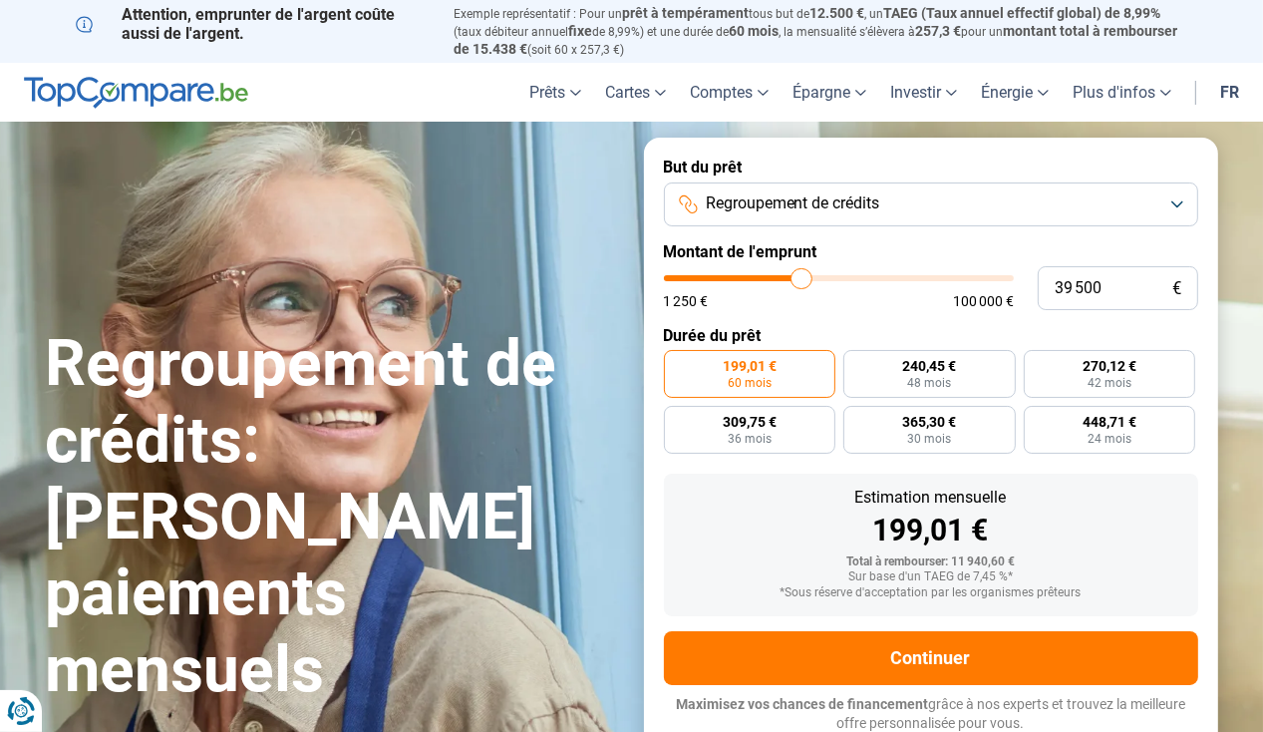
type input "39250"
type input "39 000"
type input "39000"
type input "39 250"
type input "39250"
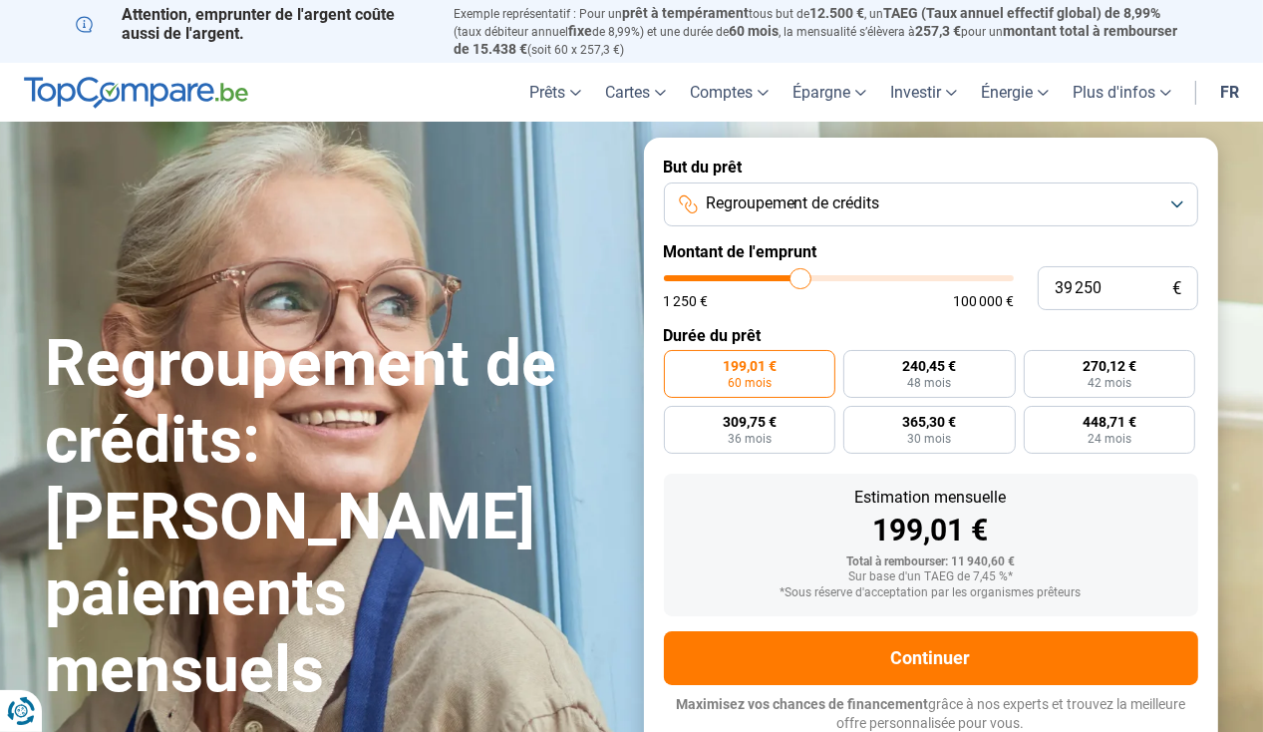
type input "39 500"
type input "39500"
type input "39 750"
type input "39750"
type input "40 000"
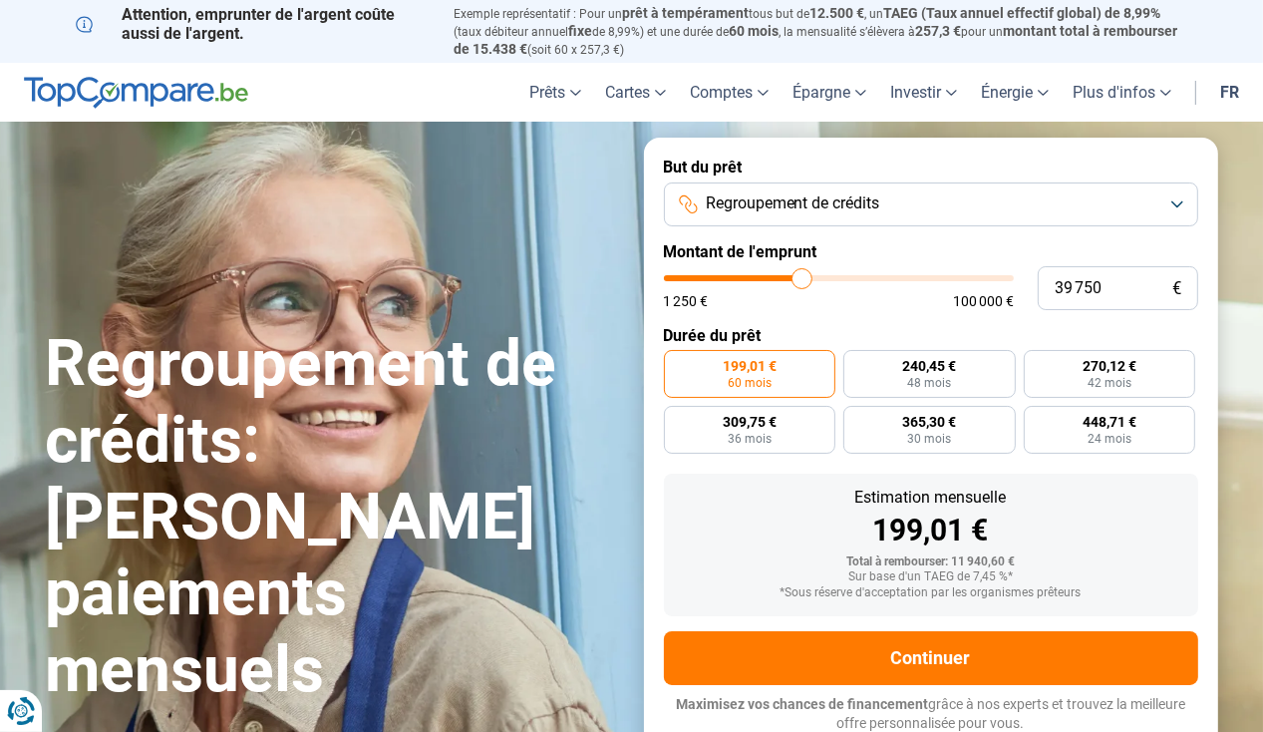
type input "40000"
type input "40 250"
type input "40250"
type input "40 500"
type input "40500"
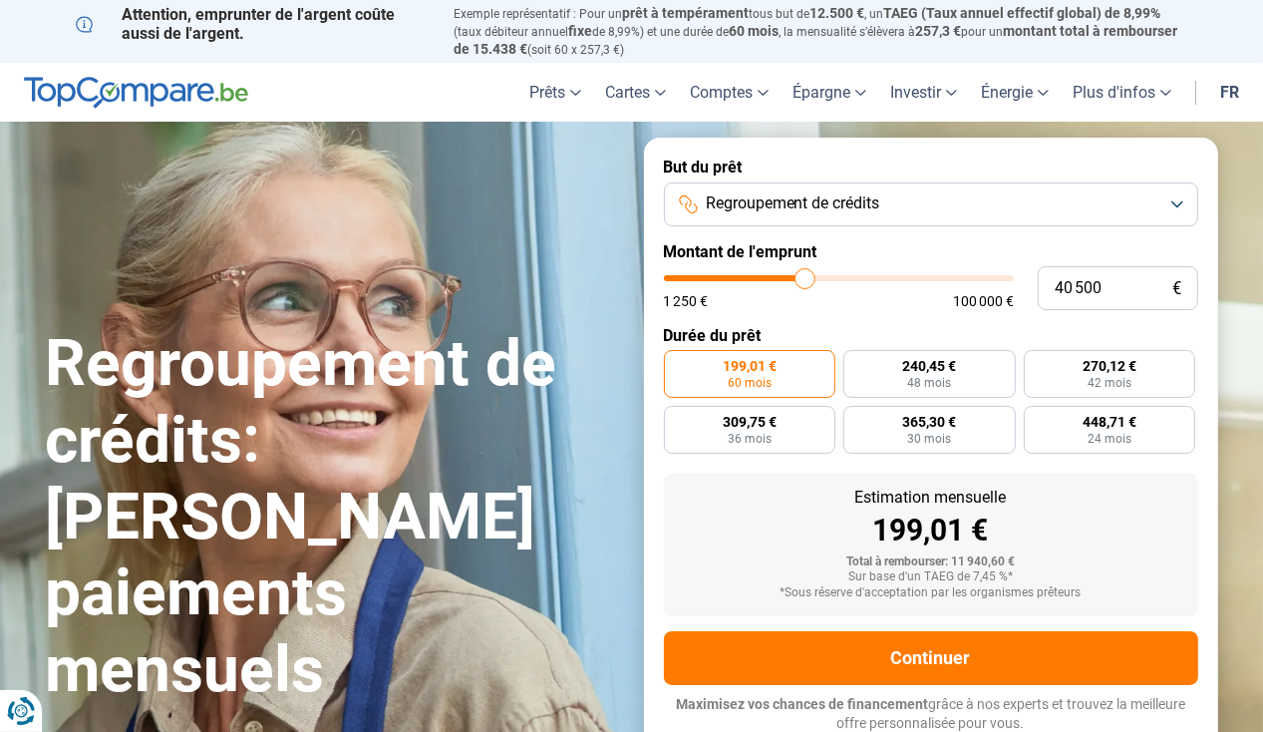
type input "40 750"
type input "40750"
type input "40 500"
type input "40500"
type input "40 250"
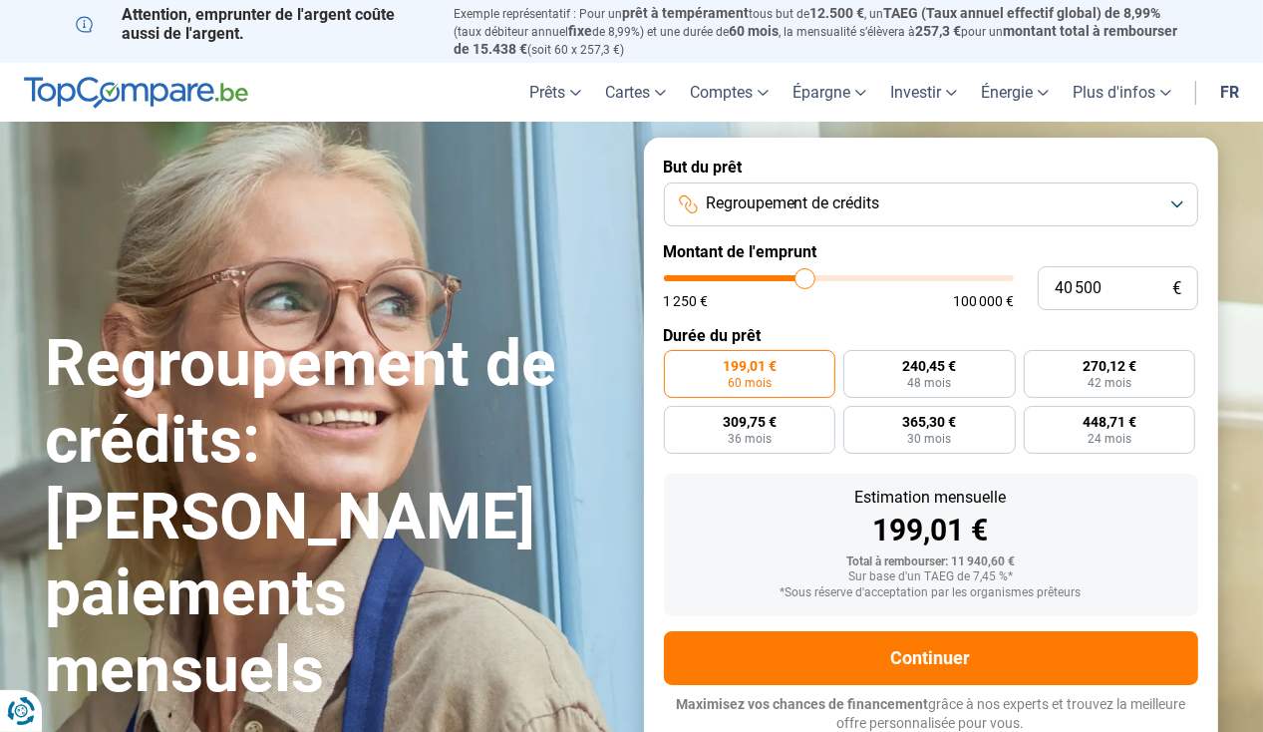
type input "40250"
type input "40 000"
type input "40000"
type input "39 500"
type input "39500"
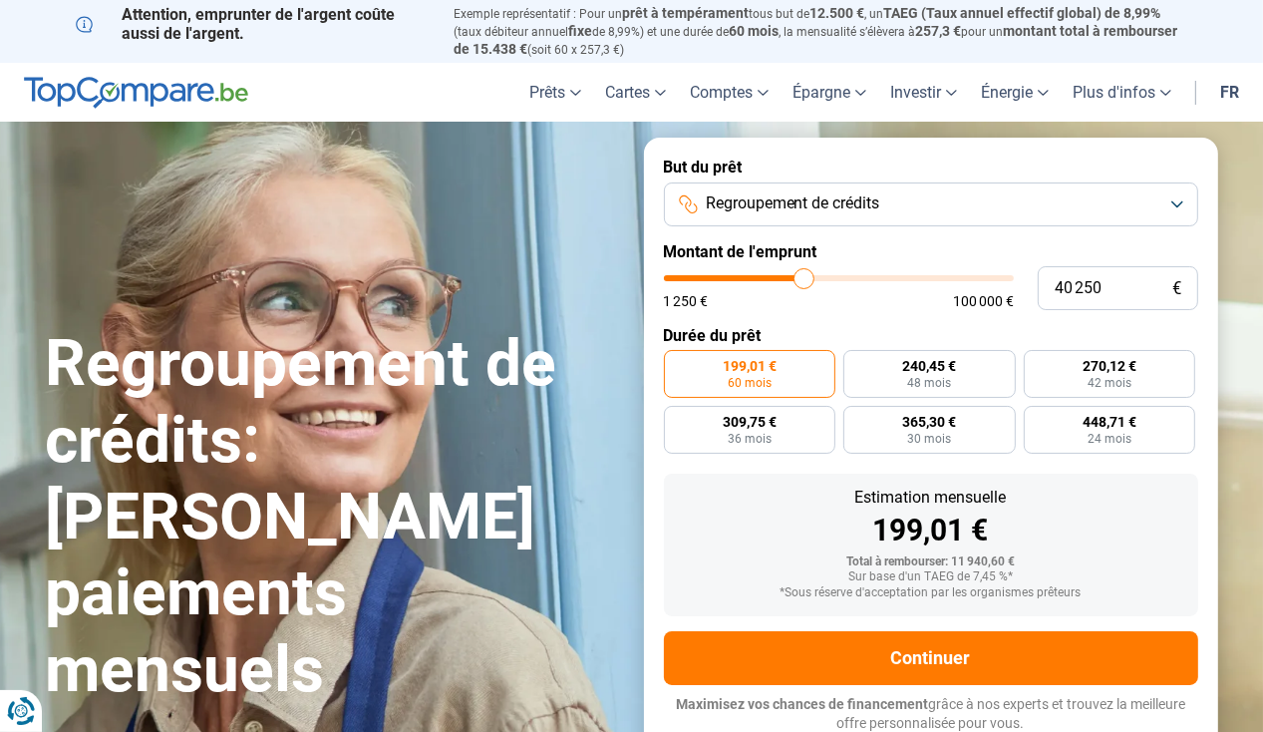
drag, startPoint x: 704, startPoint y: 284, endPoint x: 804, endPoint y: 280, distance: 99.8
click at [804, 280] on input "range" at bounding box center [839, 278] width 350 height 6
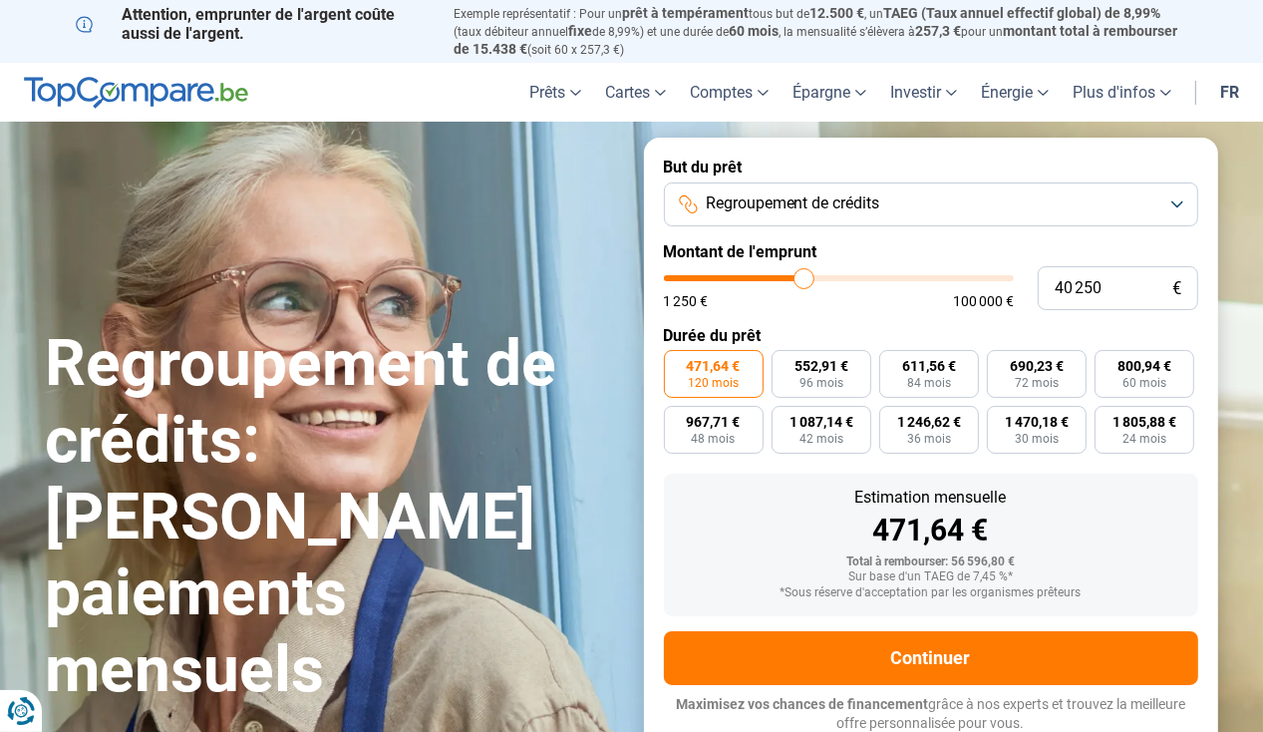
scroll to position [4, 0]
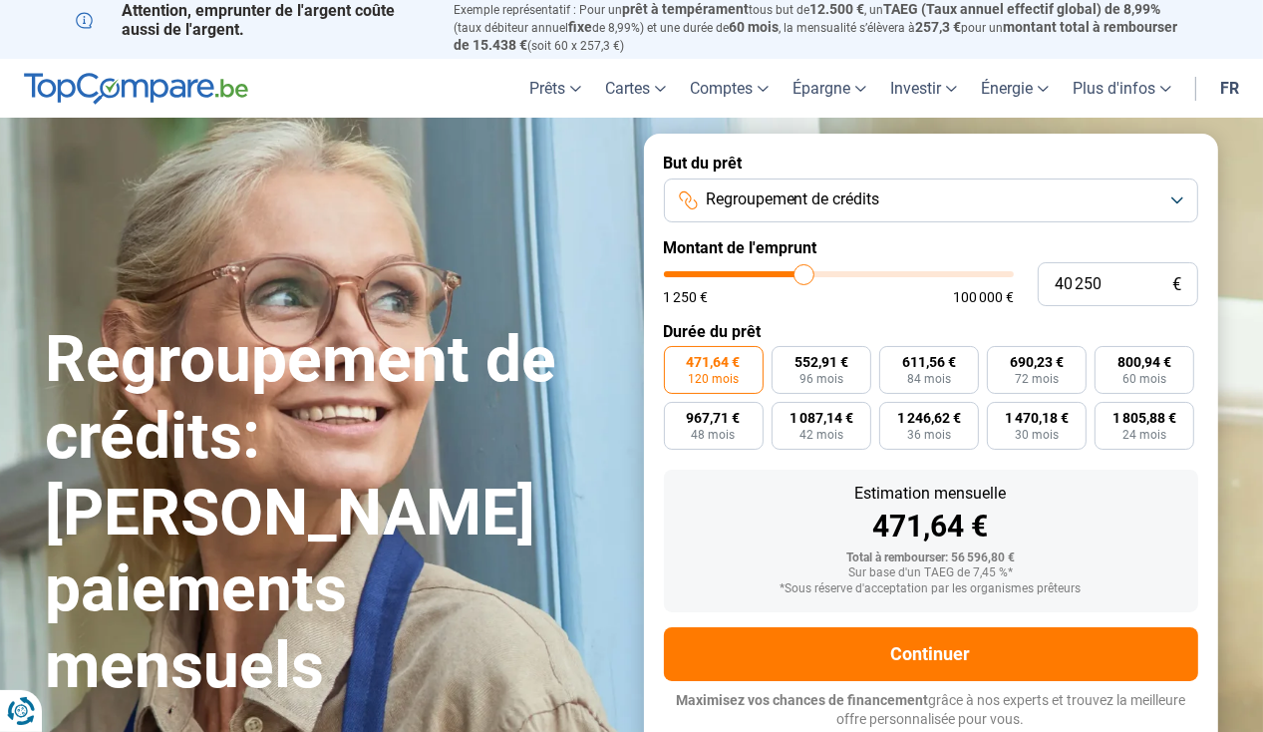
drag, startPoint x: 1127, startPoint y: 163, endPoint x: 1017, endPoint y: 166, distance: 109.7
click at [1017, 166] on label "But du prêt" at bounding box center [931, 163] width 534 height 19
